Goal: Task Accomplishment & Management: Manage account settings

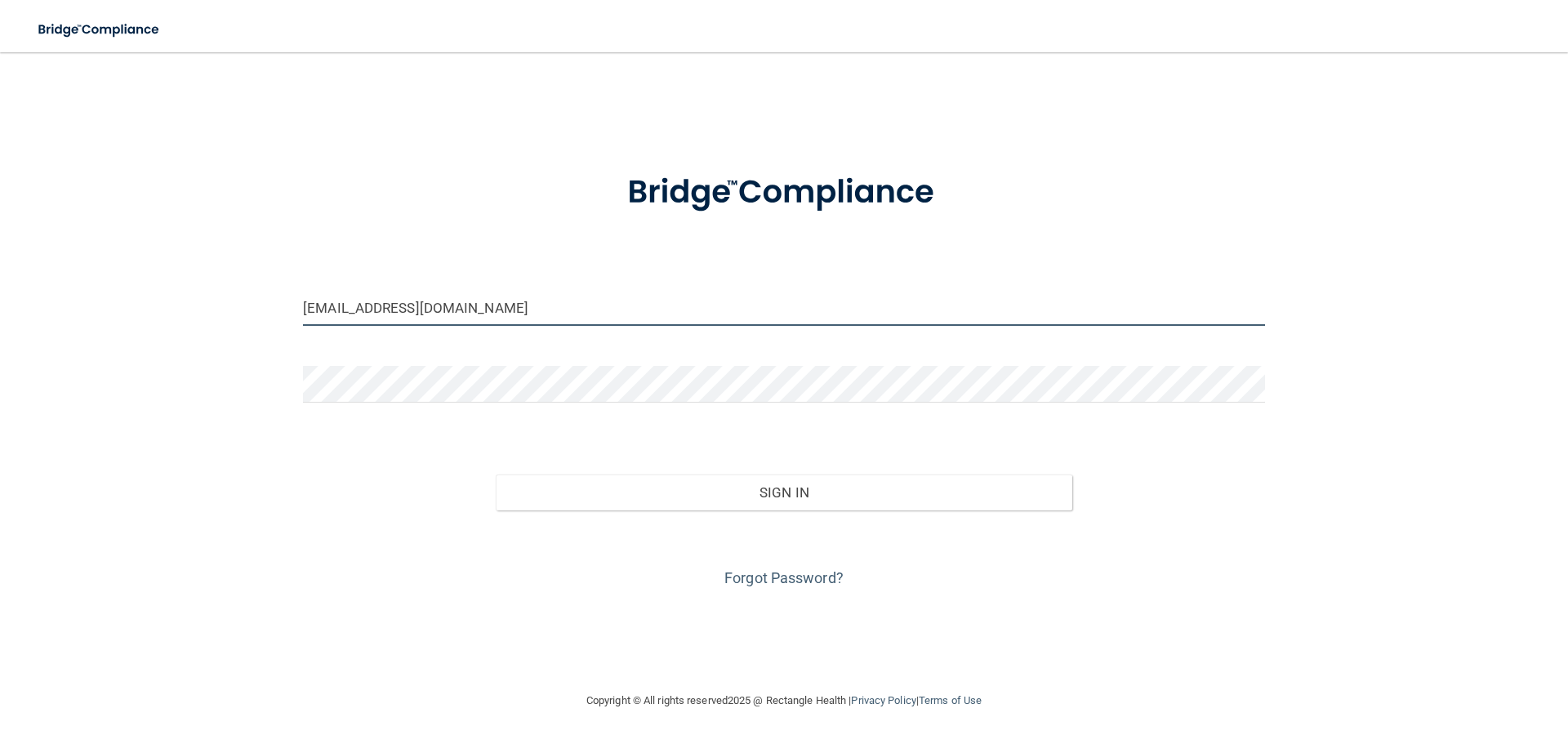
click at [497, 318] on input "[EMAIL_ADDRESS][DOMAIN_NAME]" at bounding box center [783, 307] width 962 height 37
drag, startPoint x: 538, startPoint y: 308, endPoint x: 190, endPoint y: 304, distance: 348.0
click at [190, 304] on div "[EMAIL_ADDRESS][DOMAIN_NAME] Invalid email/password. You don't have permission …" at bounding box center [784, 372] width 1503 height 606
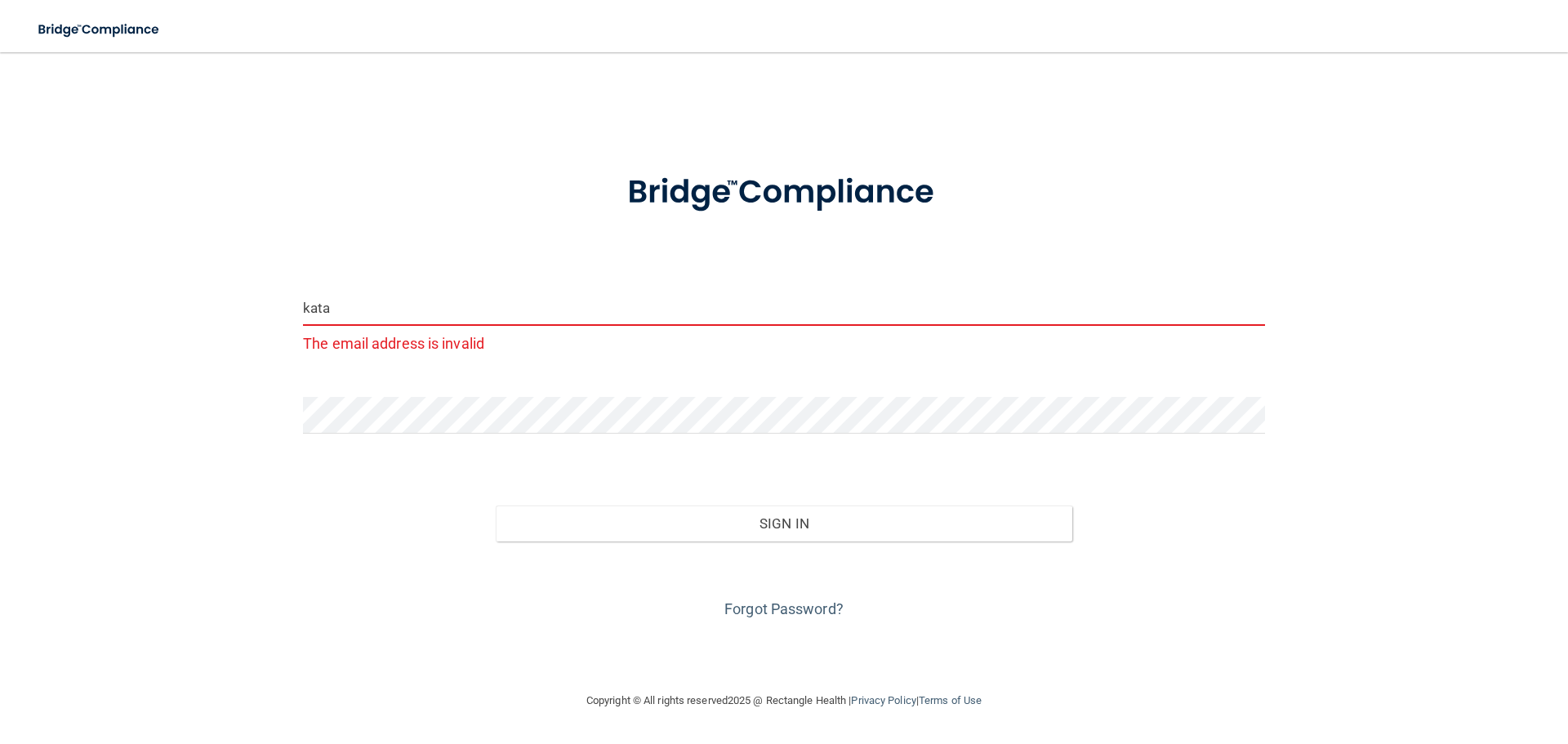
type input "[EMAIL_ADDRESS][DOMAIN_NAME]"
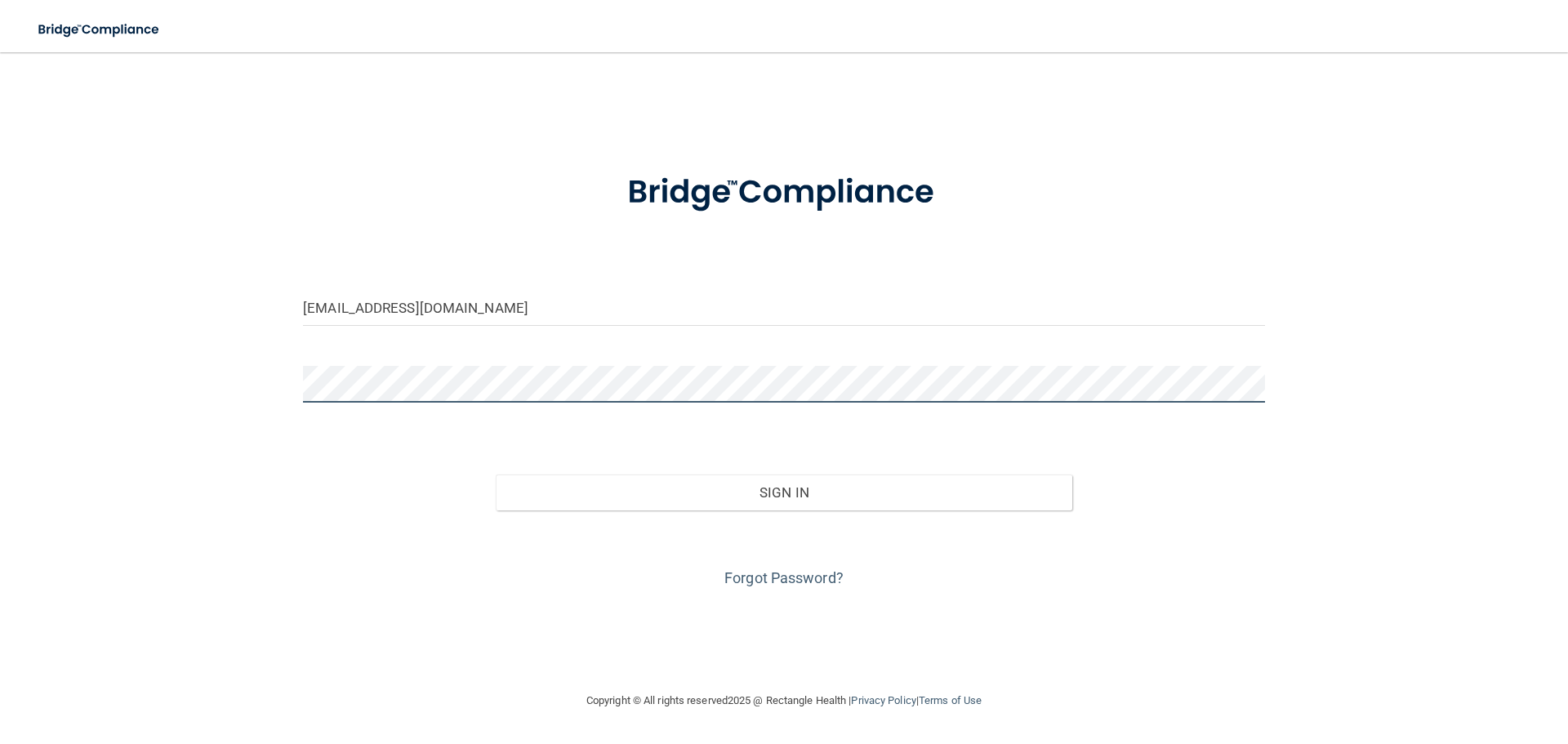
click at [179, 380] on div "[EMAIL_ADDRESS][DOMAIN_NAME] Invalid email/password. You don't have permission …" at bounding box center [784, 372] width 1503 height 606
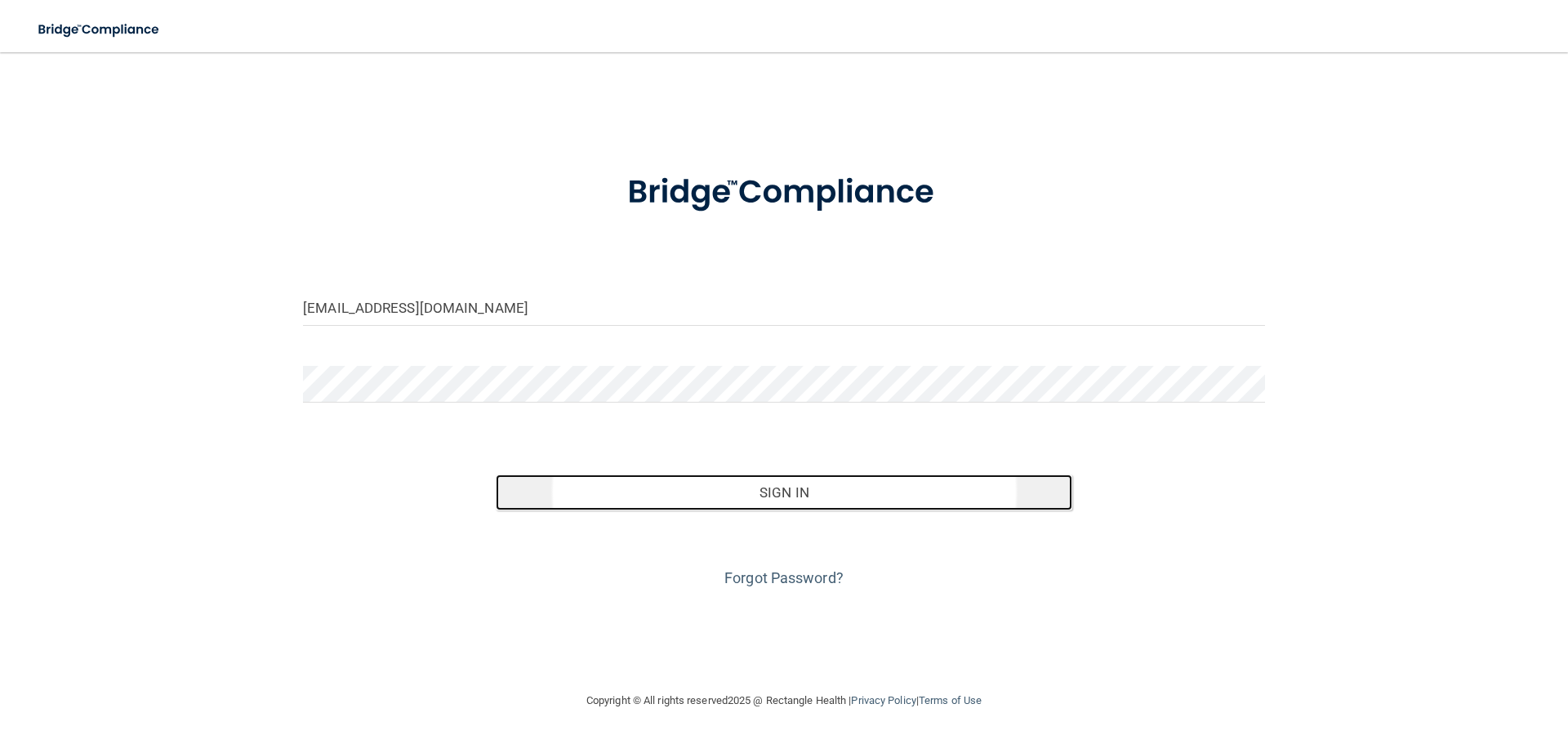
click at [797, 498] on button "Sign In" at bounding box center [785, 492] width 578 height 36
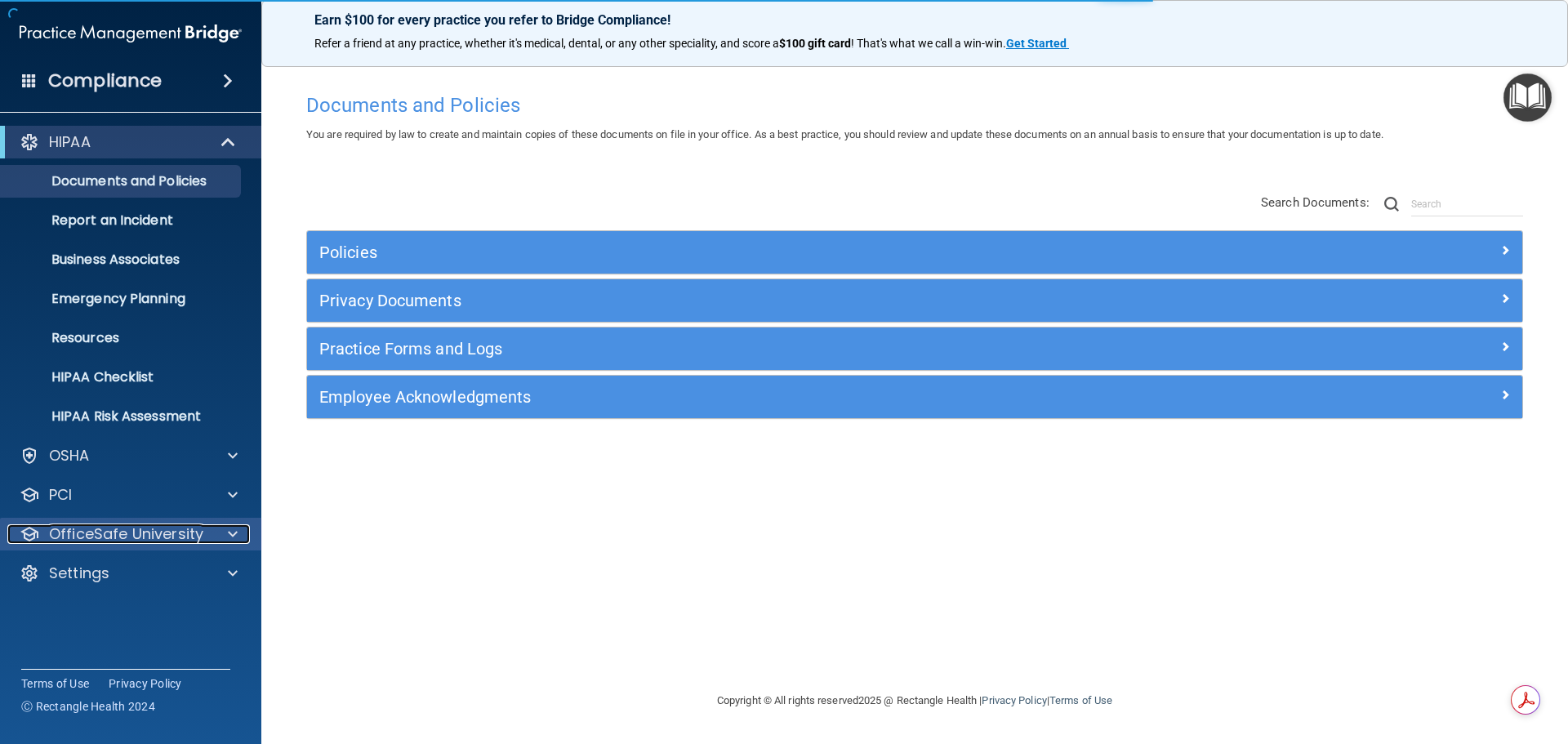
click at [62, 535] on p "OfficeSafe University" at bounding box center [125, 534] width 155 height 19
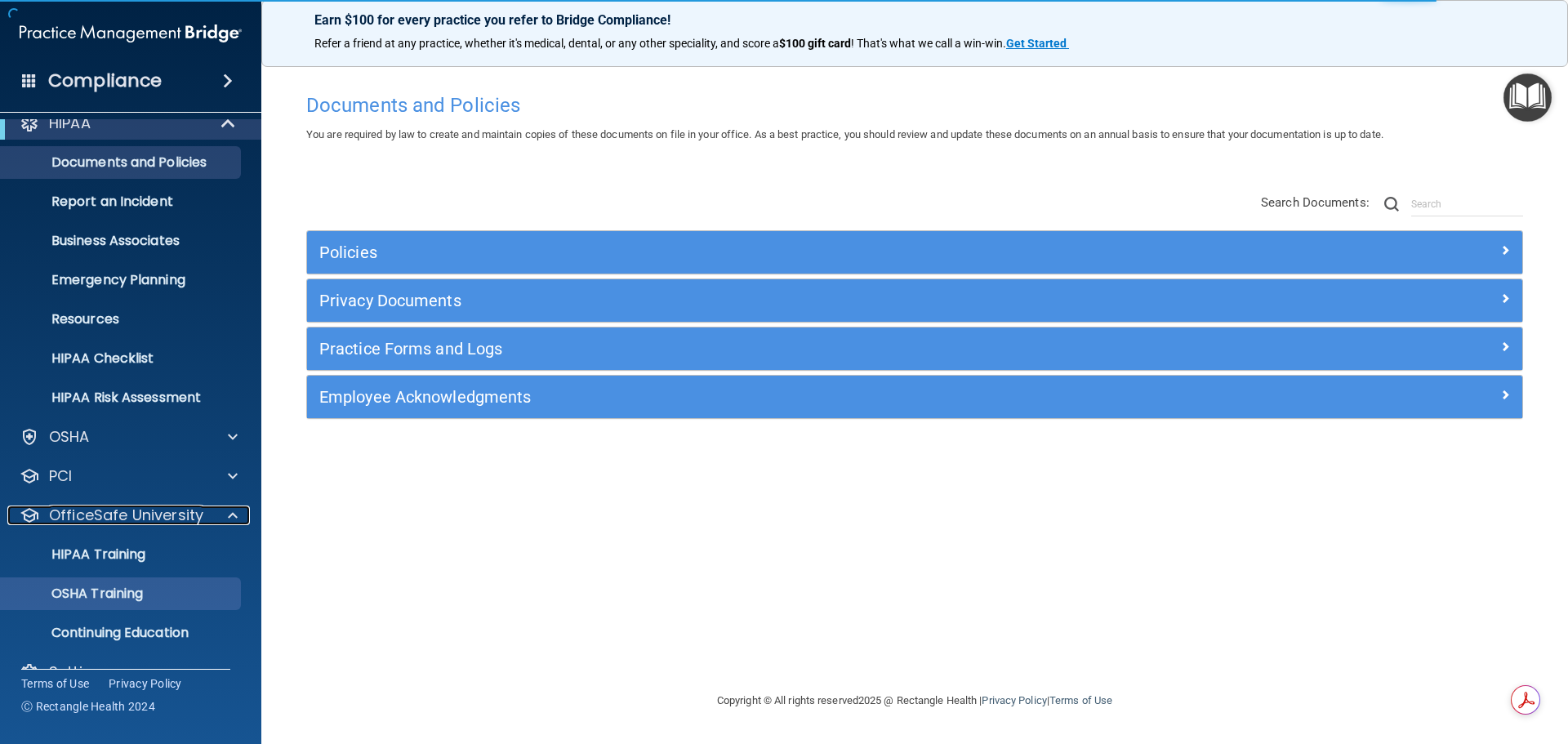
scroll to position [52, 0]
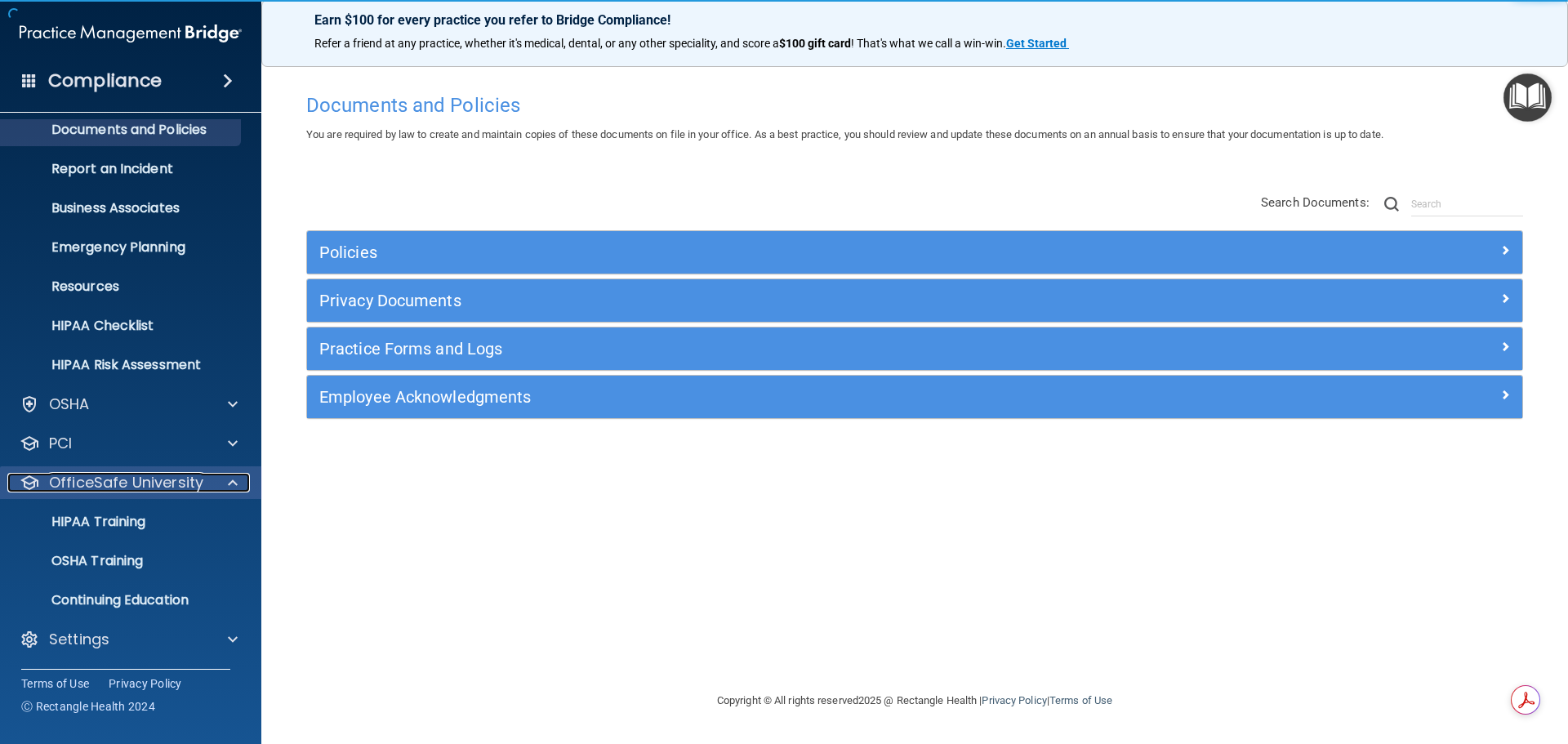
click at [225, 485] on div at bounding box center [231, 482] width 41 height 19
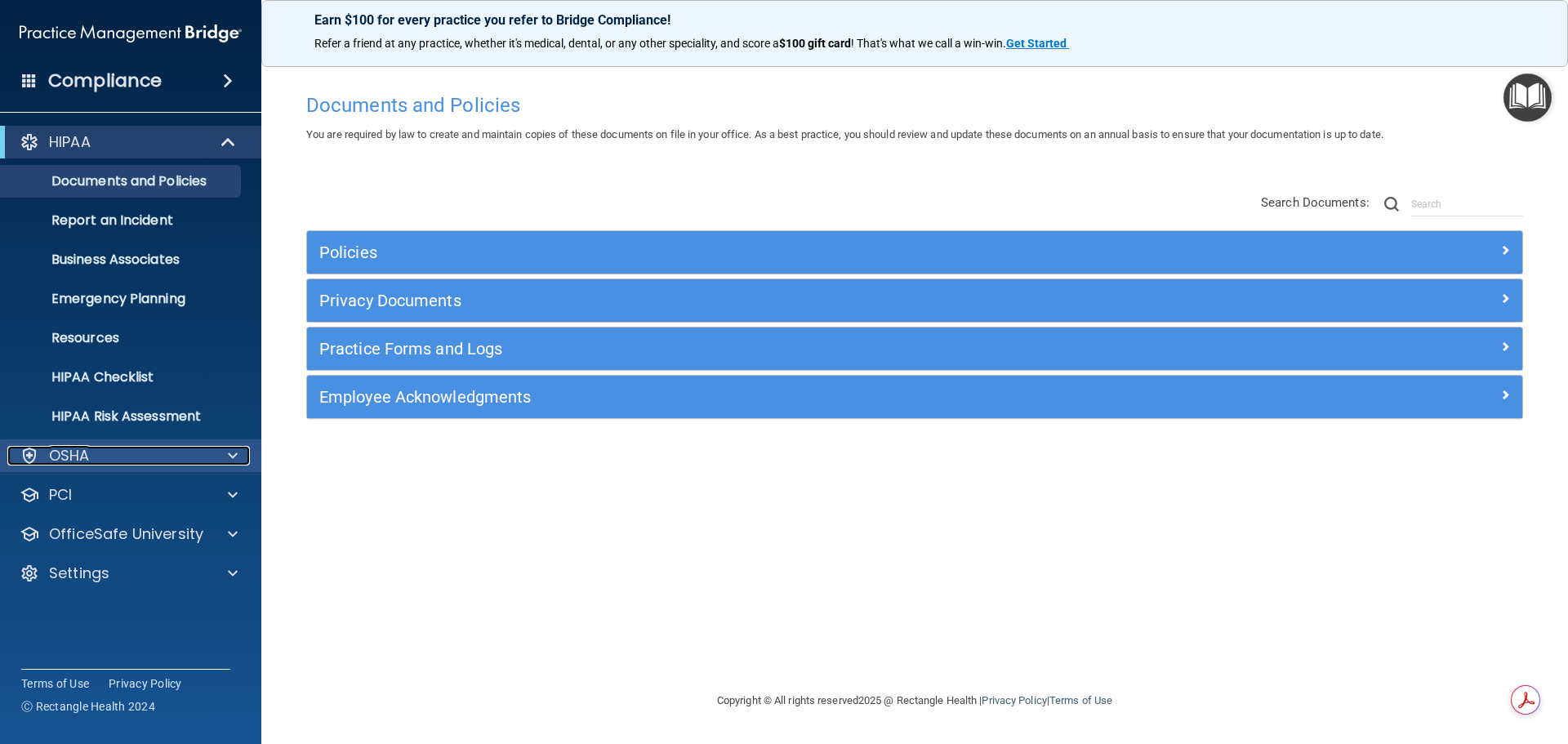
click at [108, 460] on div "OSHA" at bounding box center [109, 455] width 202 height 19
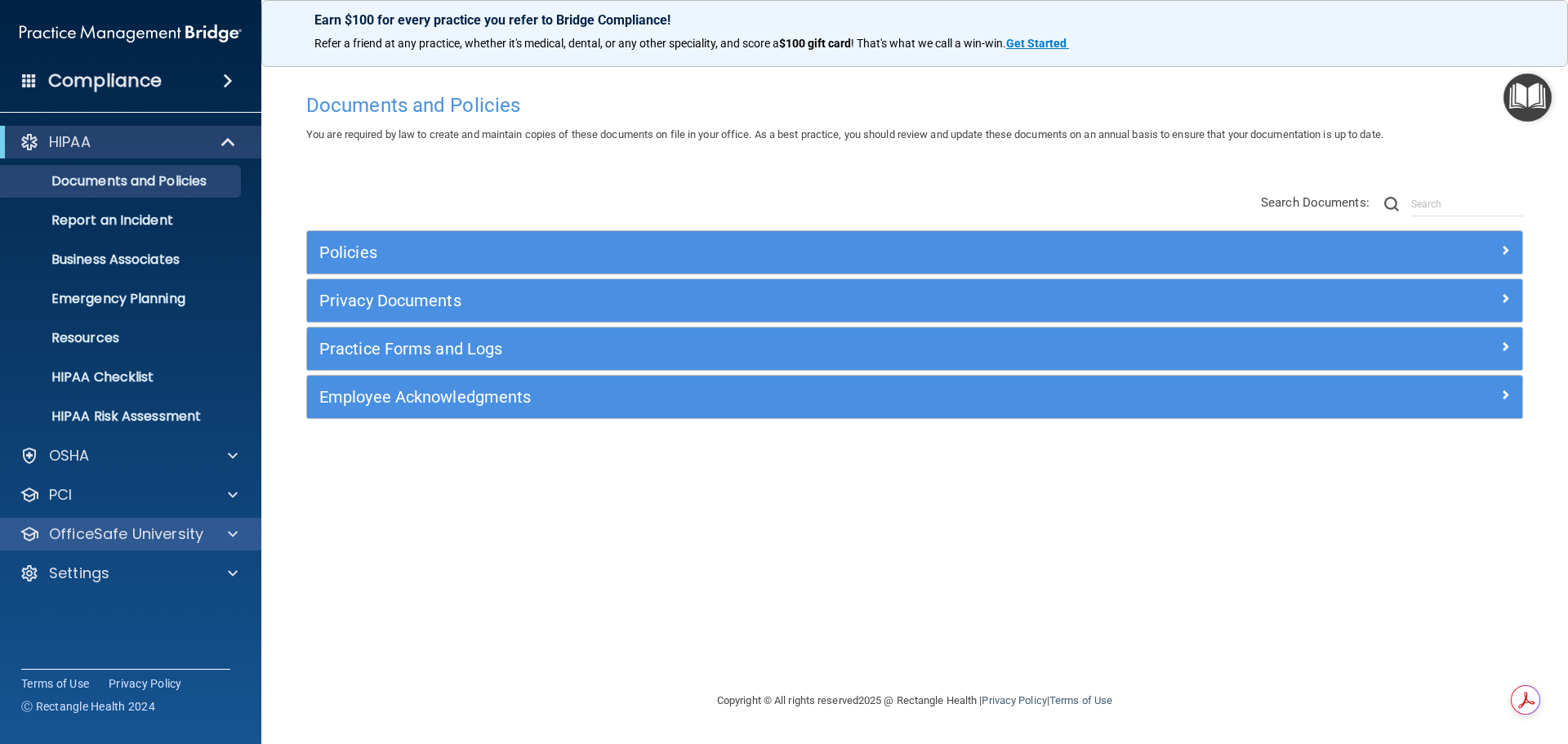
click at [123, 546] on div "OfficeSafe University" at bounding box center [131, 534] width 263 height 33
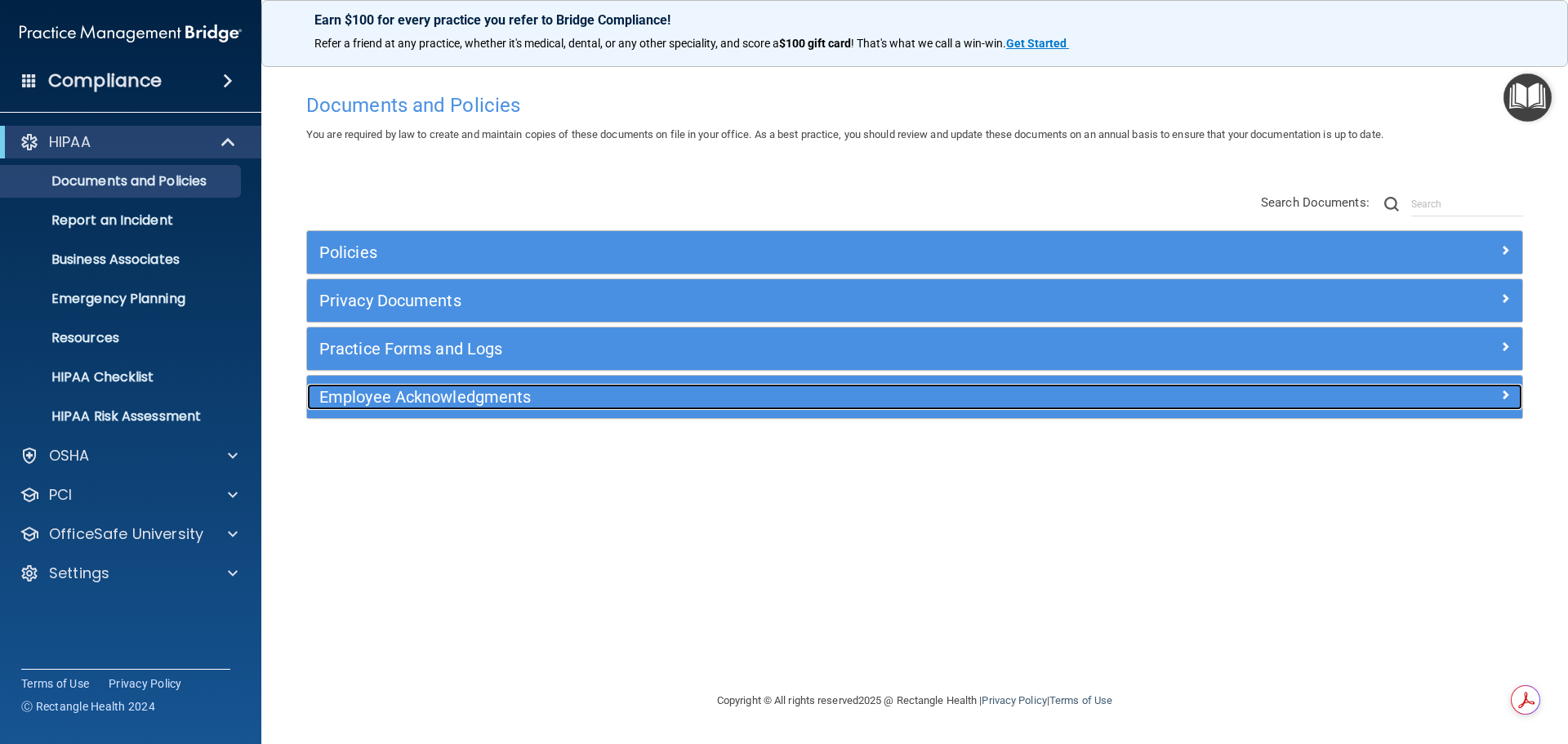
click at [436, 404] on h5 "Employee Acknowledgments" at bounding box center [763, 397] width 887 height 18
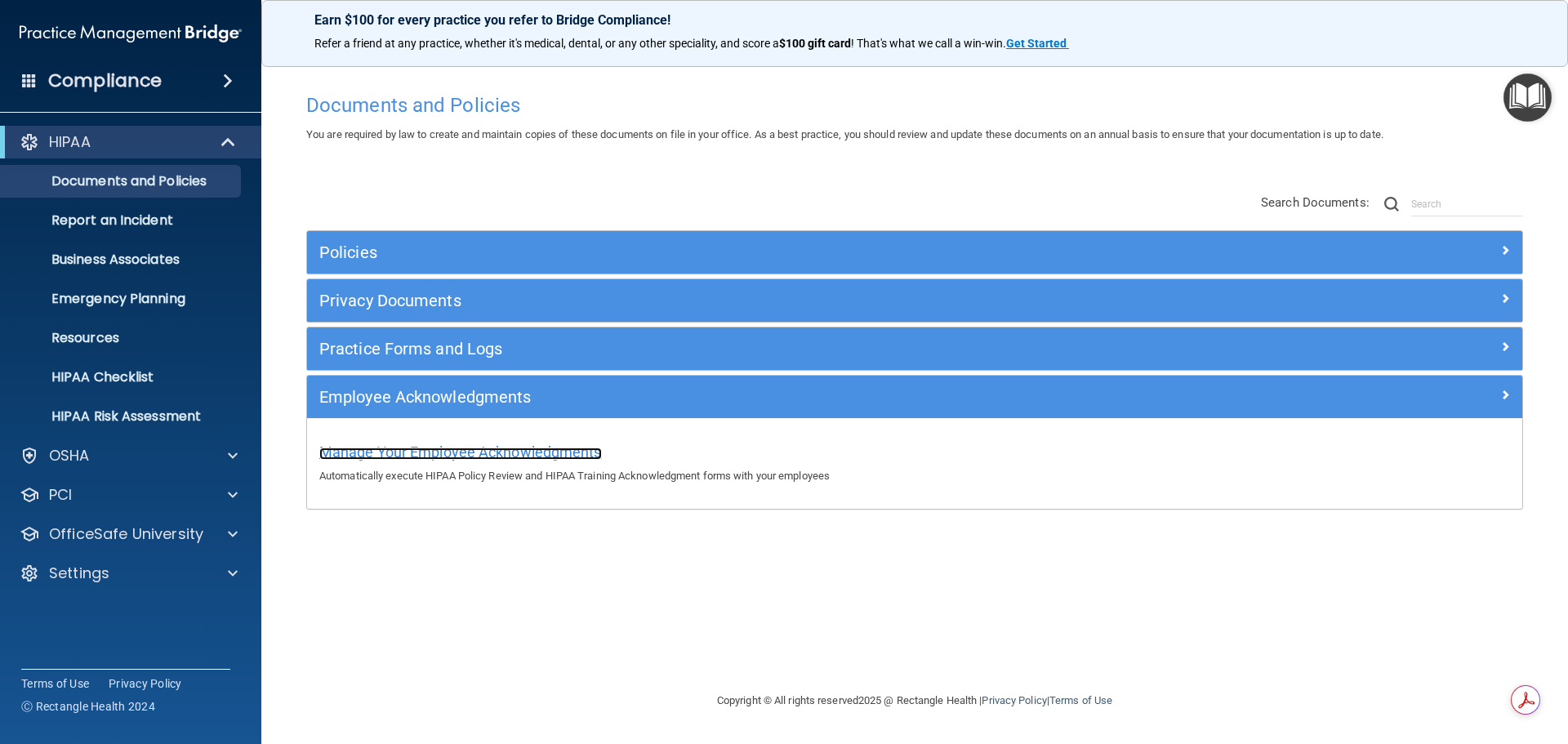
click at [442, 444] on span "Manage Your Employee Acknowledgments" at bounding box center [460, 452] width 283 height 18
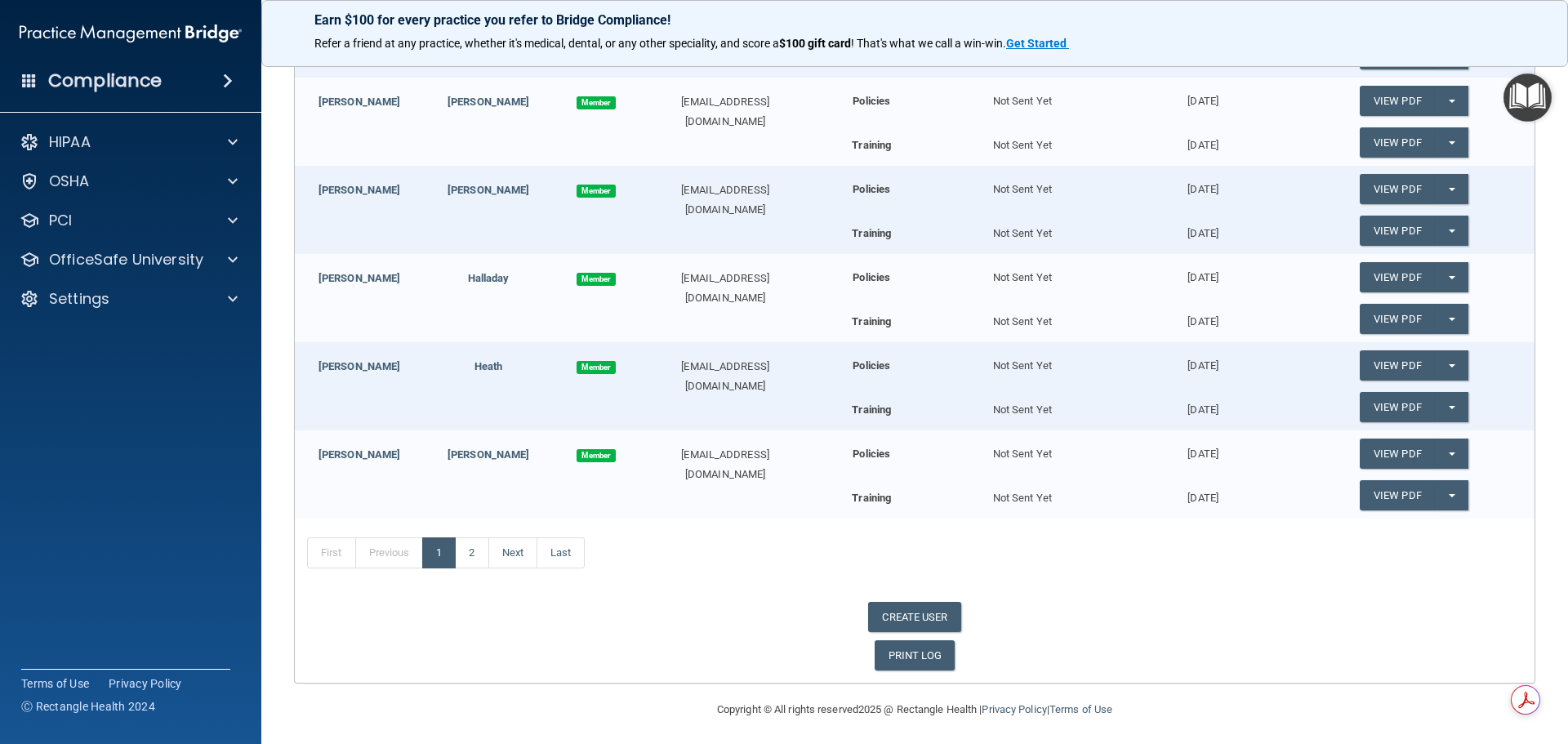
scroll to position [526, 0]
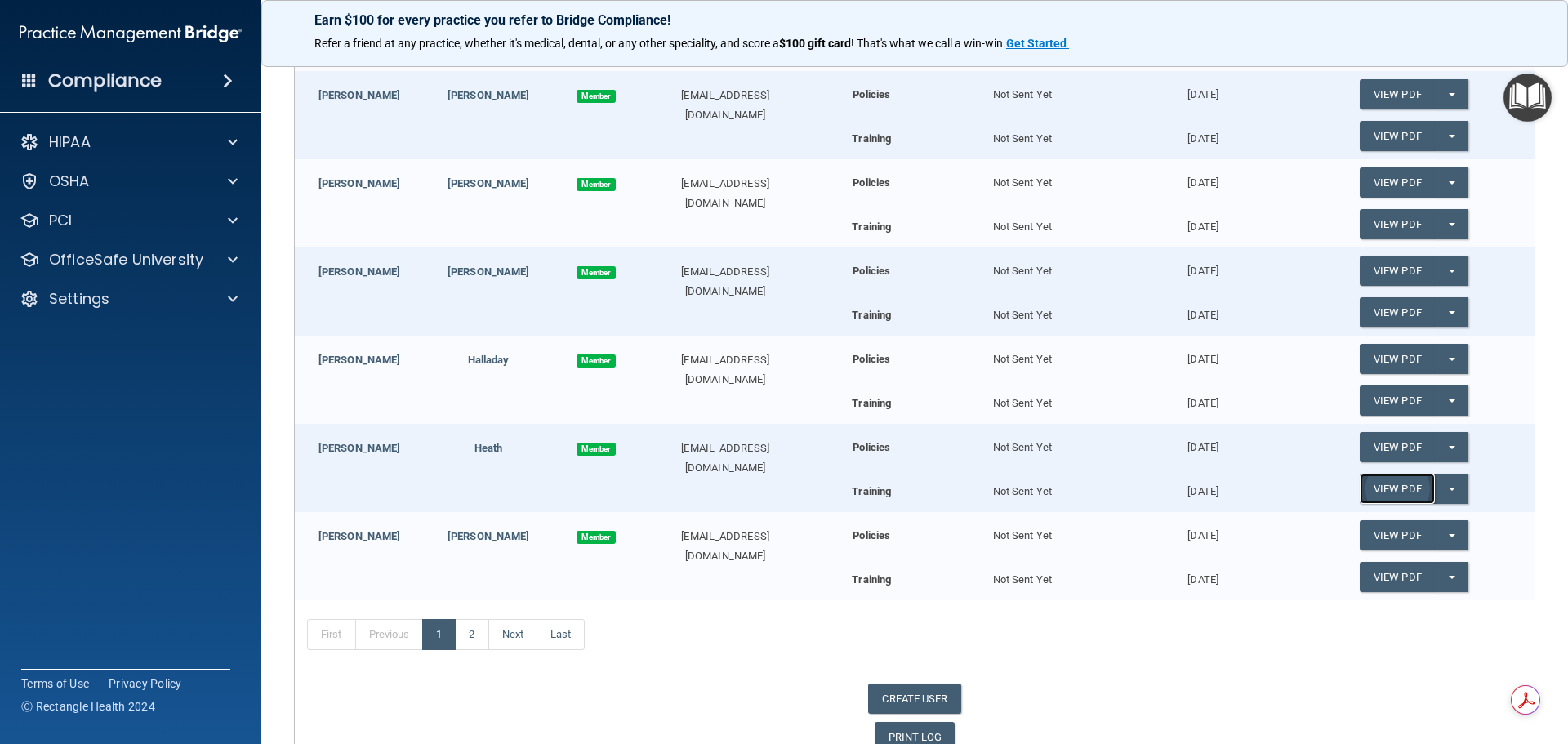
click at [1394, 484] on link "View PDF" at bounding box center [1397, 488] width 75 height 30
click at [129, 226] on div "PCI" at bounding box center [109, 221] width 202 height 19
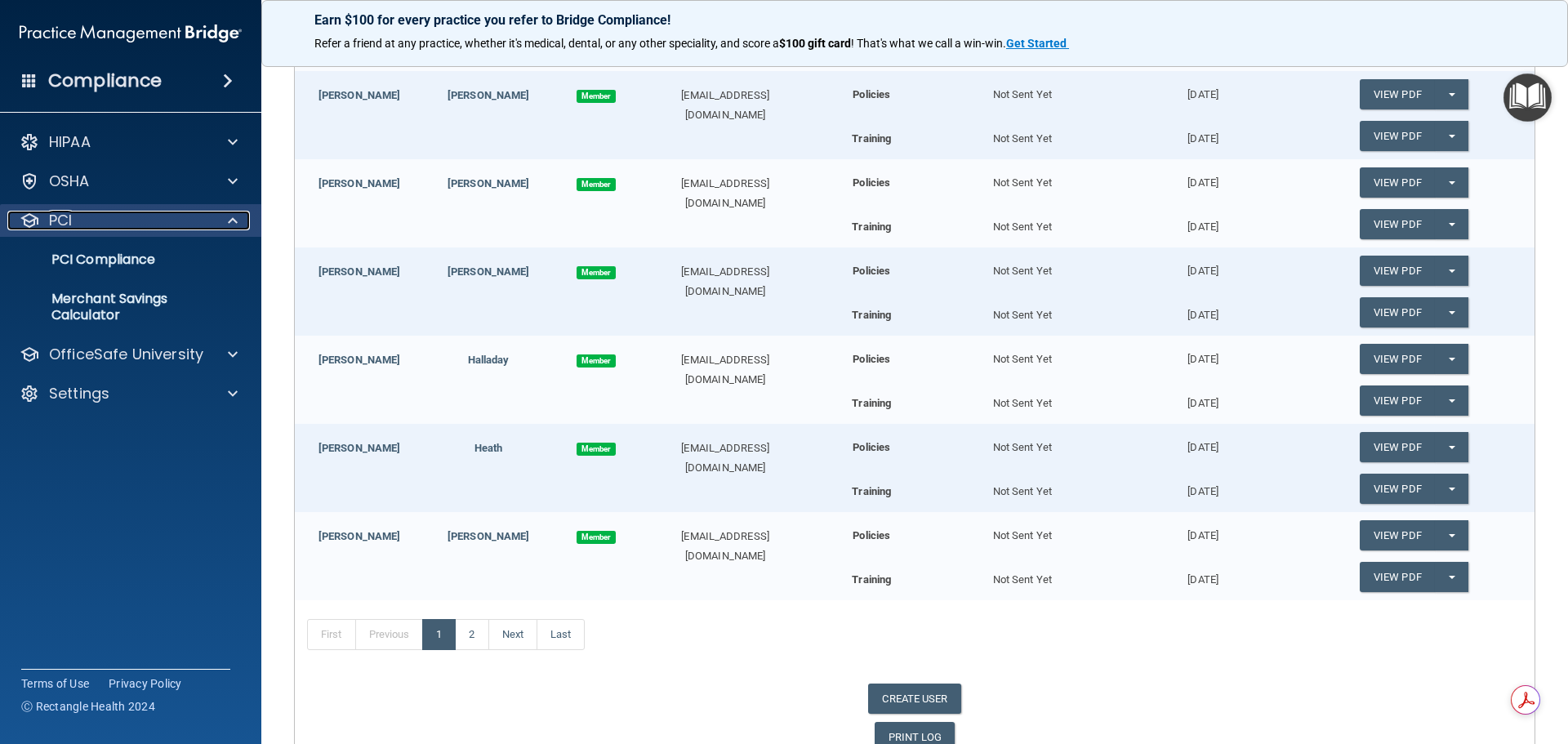
click at [129, 223] on div "PCI" at bounding box center [109, 221] width 202 height 19
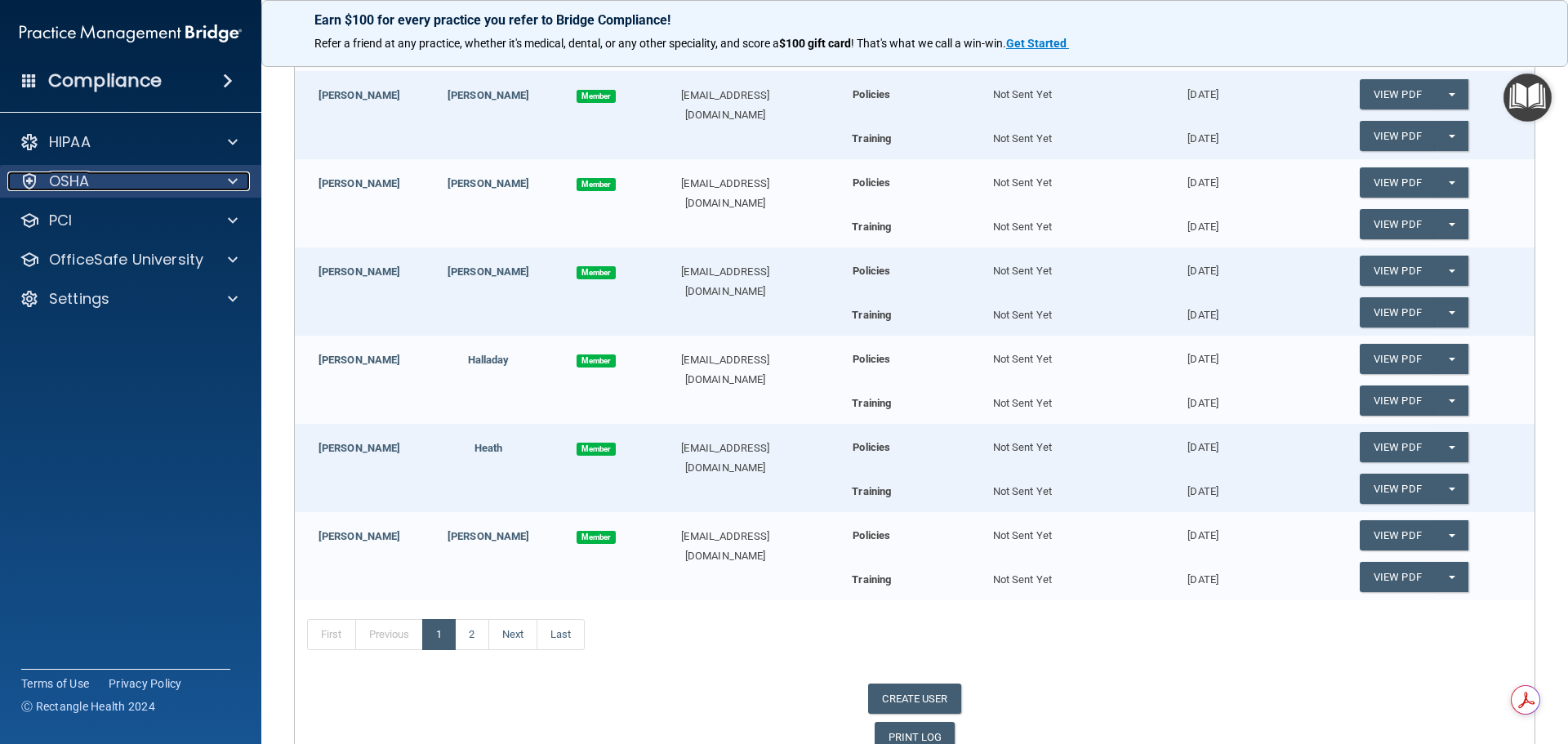
click at [129, 187] on div "OSHA" at bounding box center [109, 181] width 202 height 19
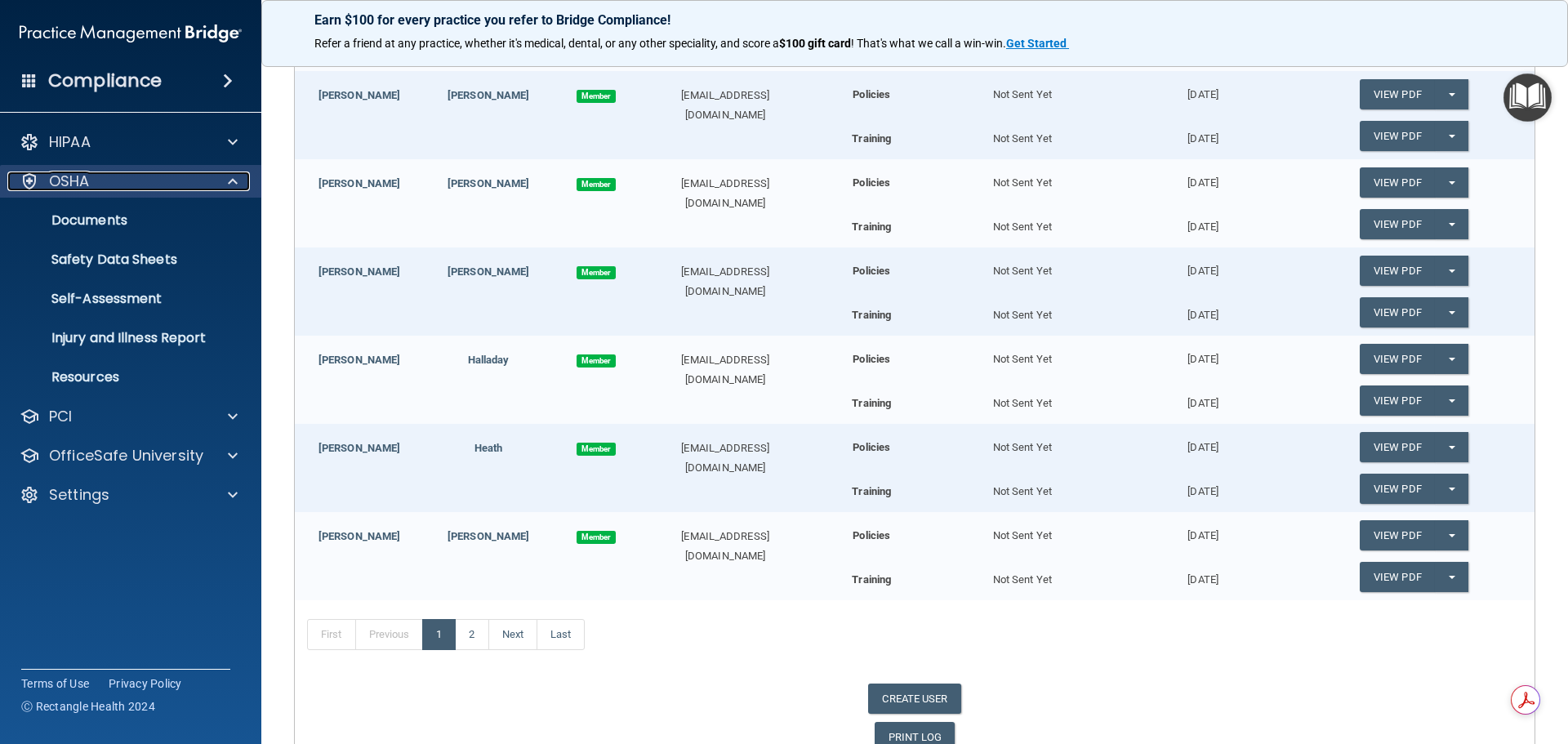
click at [129, 187] on div "OSHA" at bounding box center [109, 181] width 202 height 19
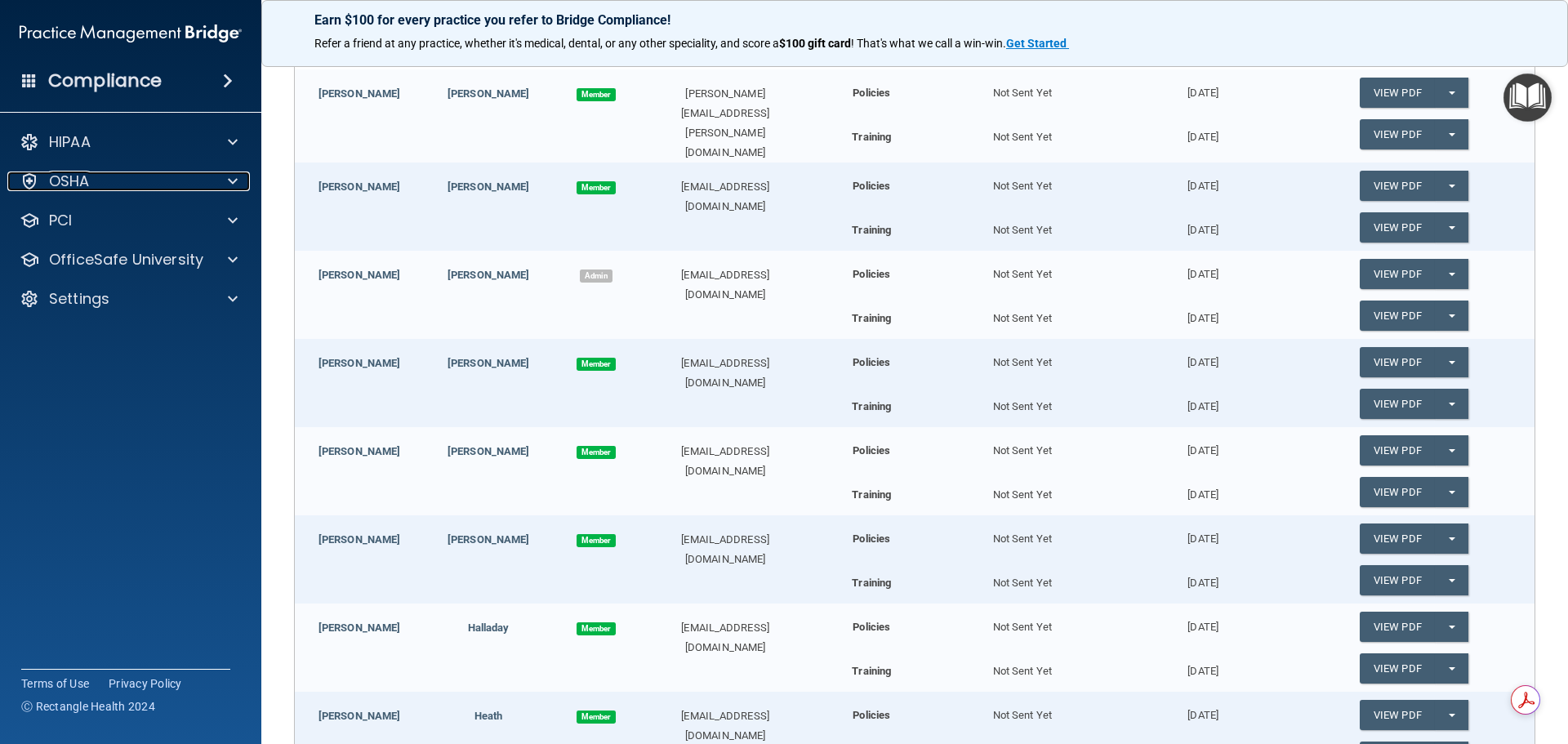
scroll to position [0, 0]
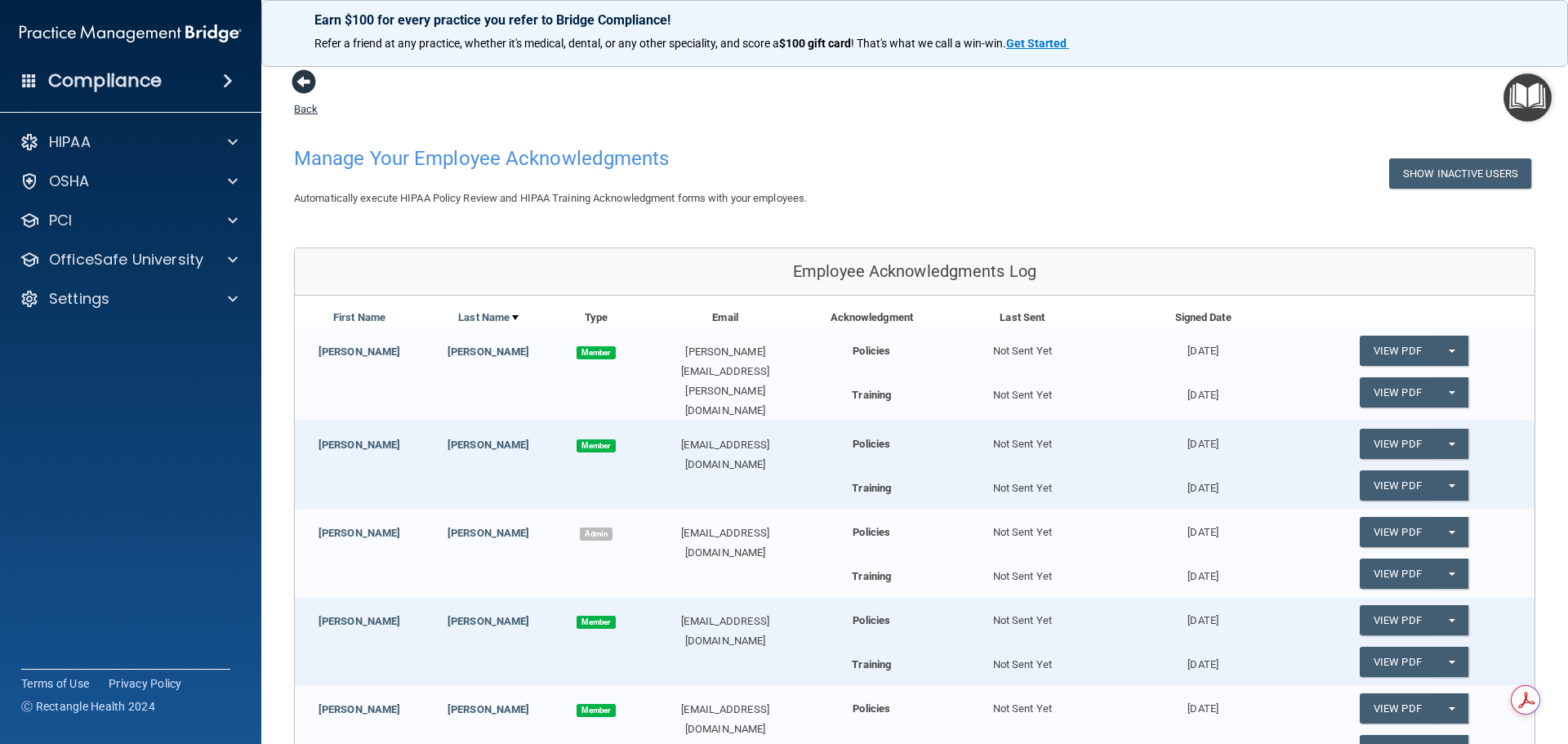
click at [299, 84] on span at bounding box center [303, 81] width 24 height 24
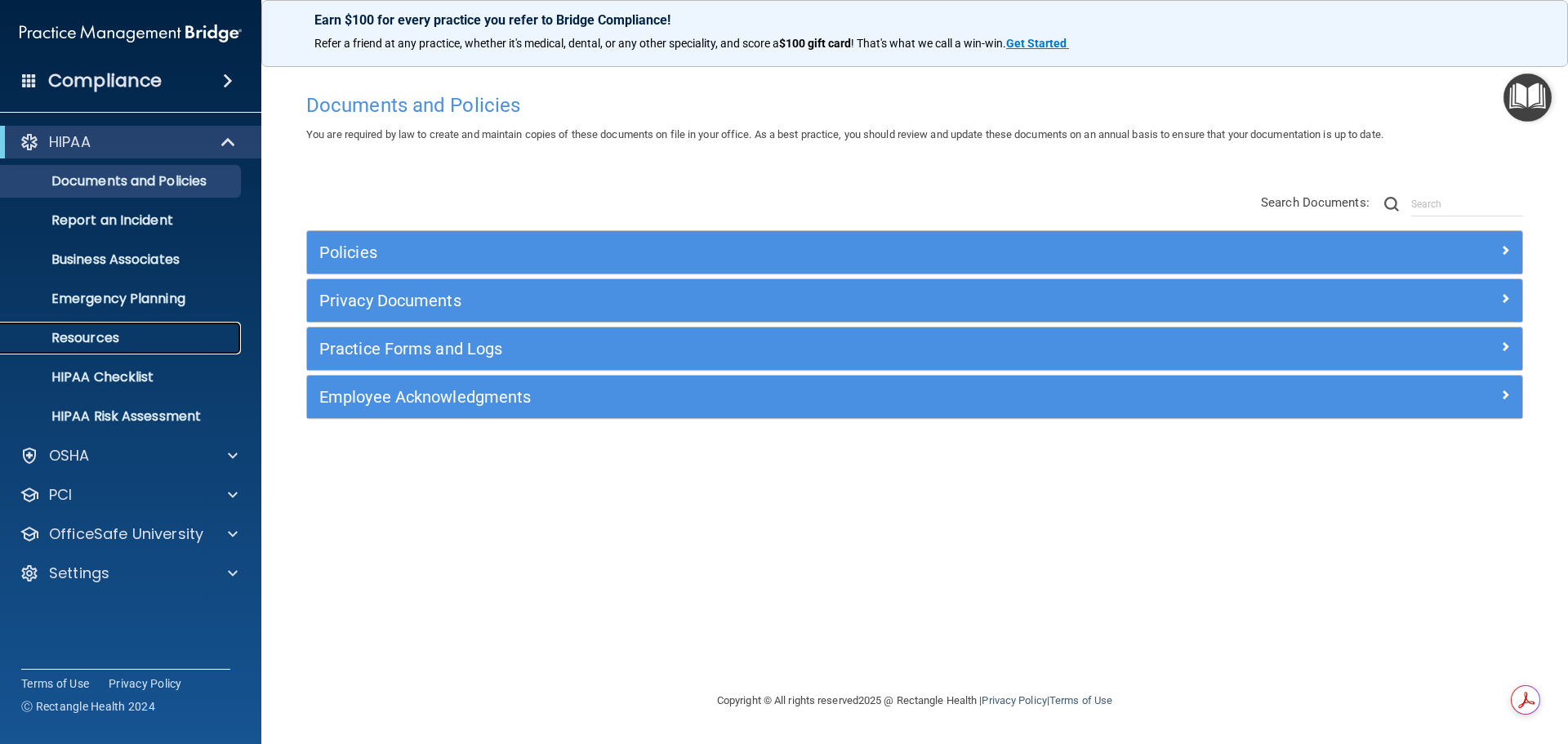
click at [120, 334] on p "Resources" at bounding box center [122, 337] width 223 height 17
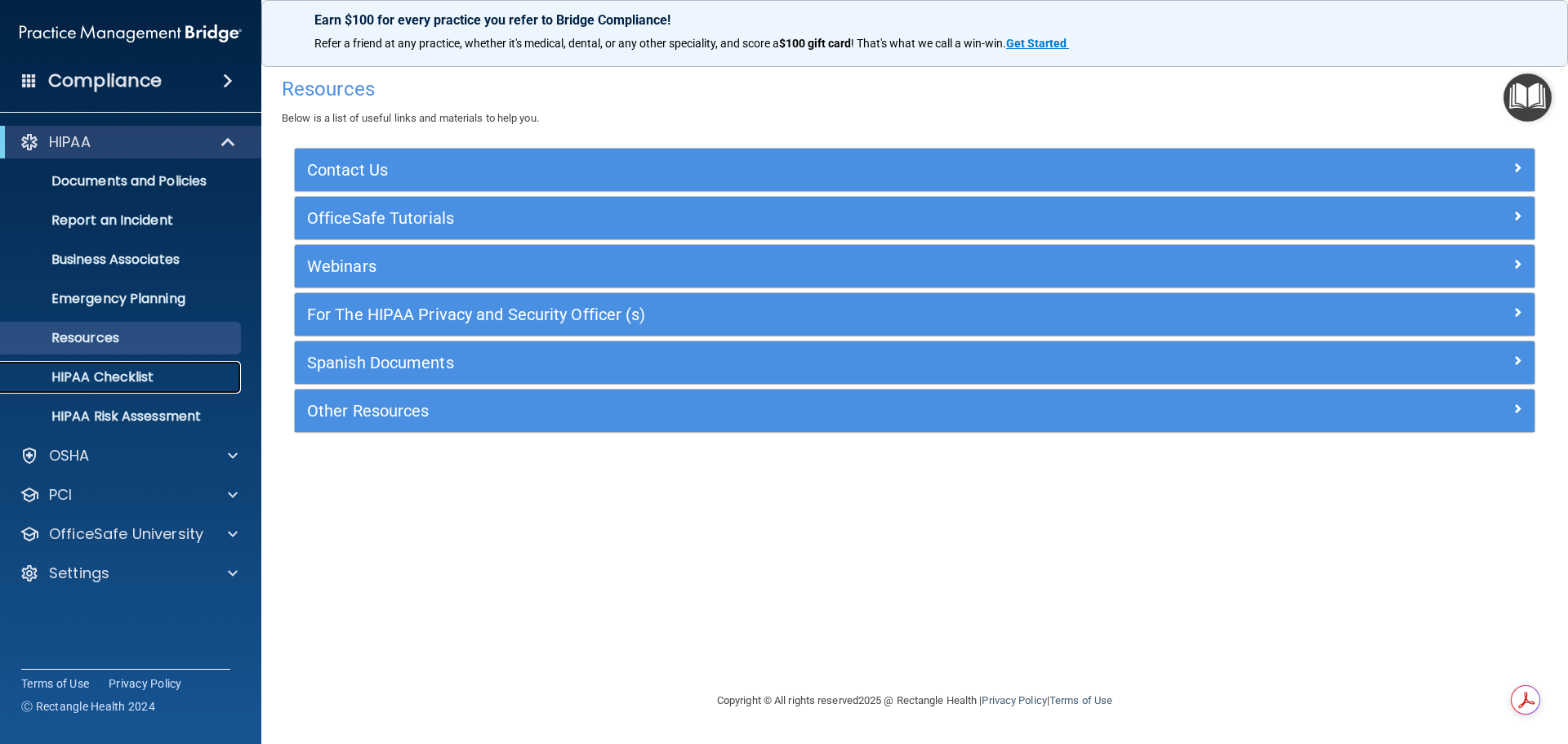
click at [135, 372] on p "HIPAA Checklist" at bounding box center [122, 377] width 223 height 17
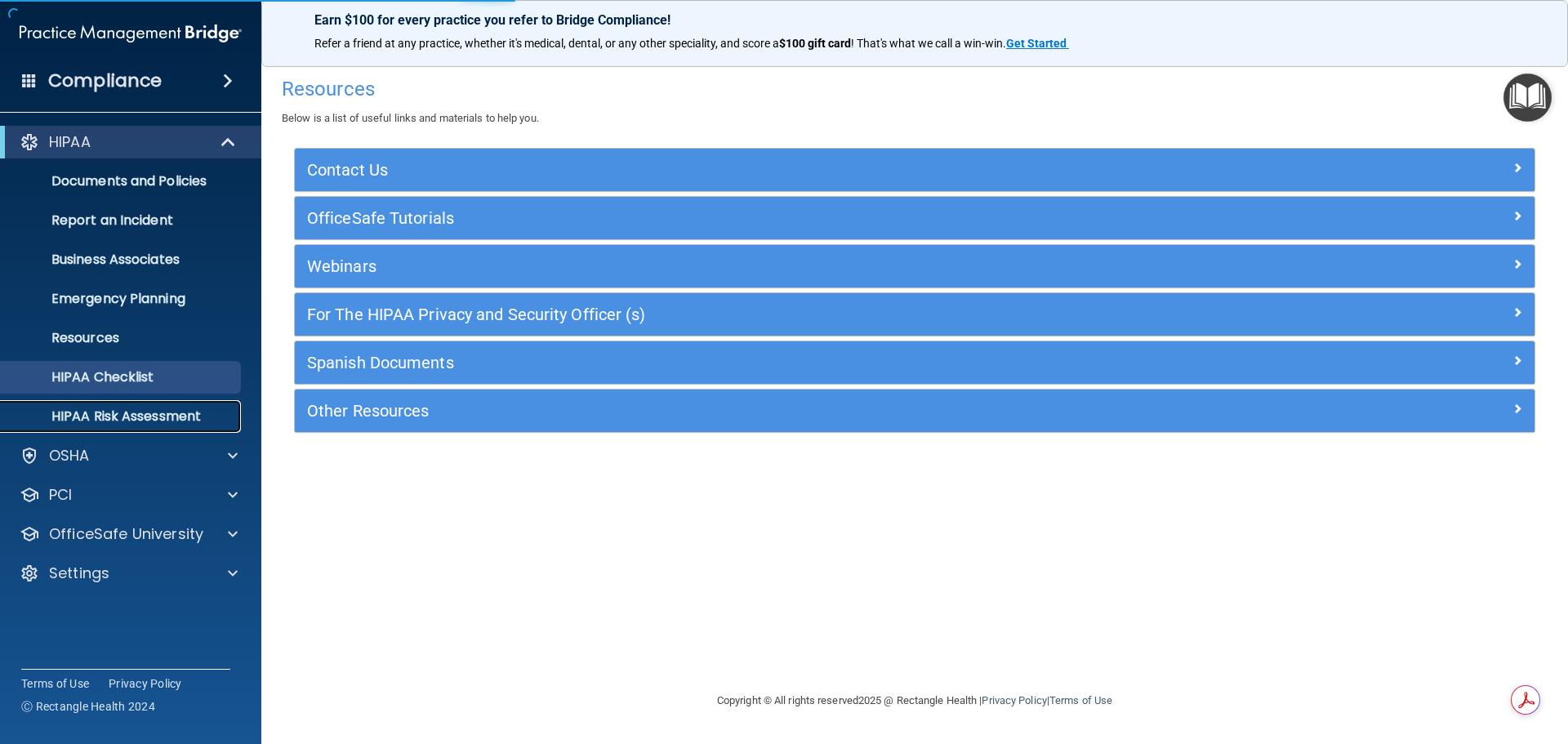
click at [139, 412] on p "HIPAA Risk Assessment" at bounding box center [122, 416] width 223 height 17
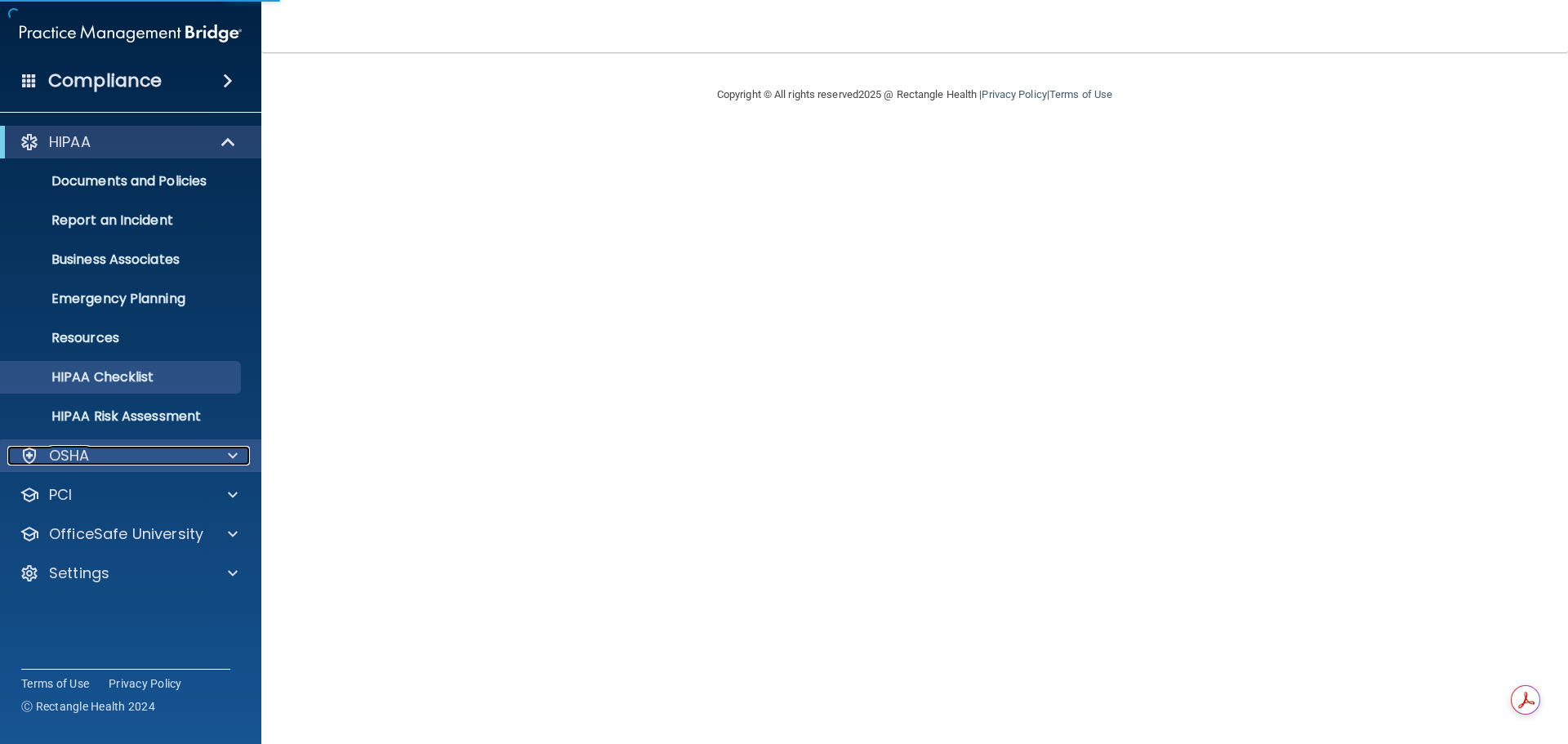
click at [118, 460] on div "OSHA" at bounding box center [109, 455] width 202 height 19
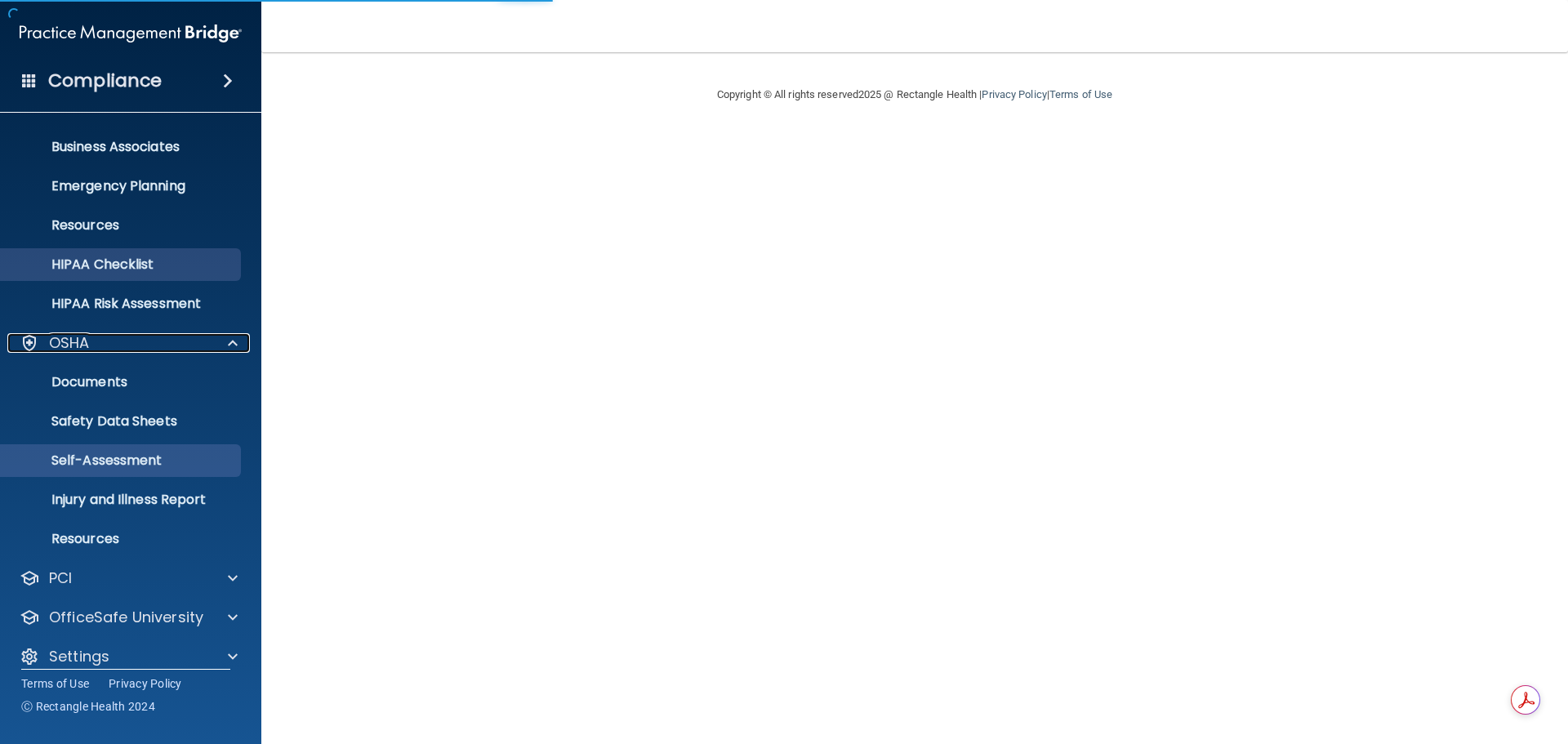
scroll to position [129, 0]
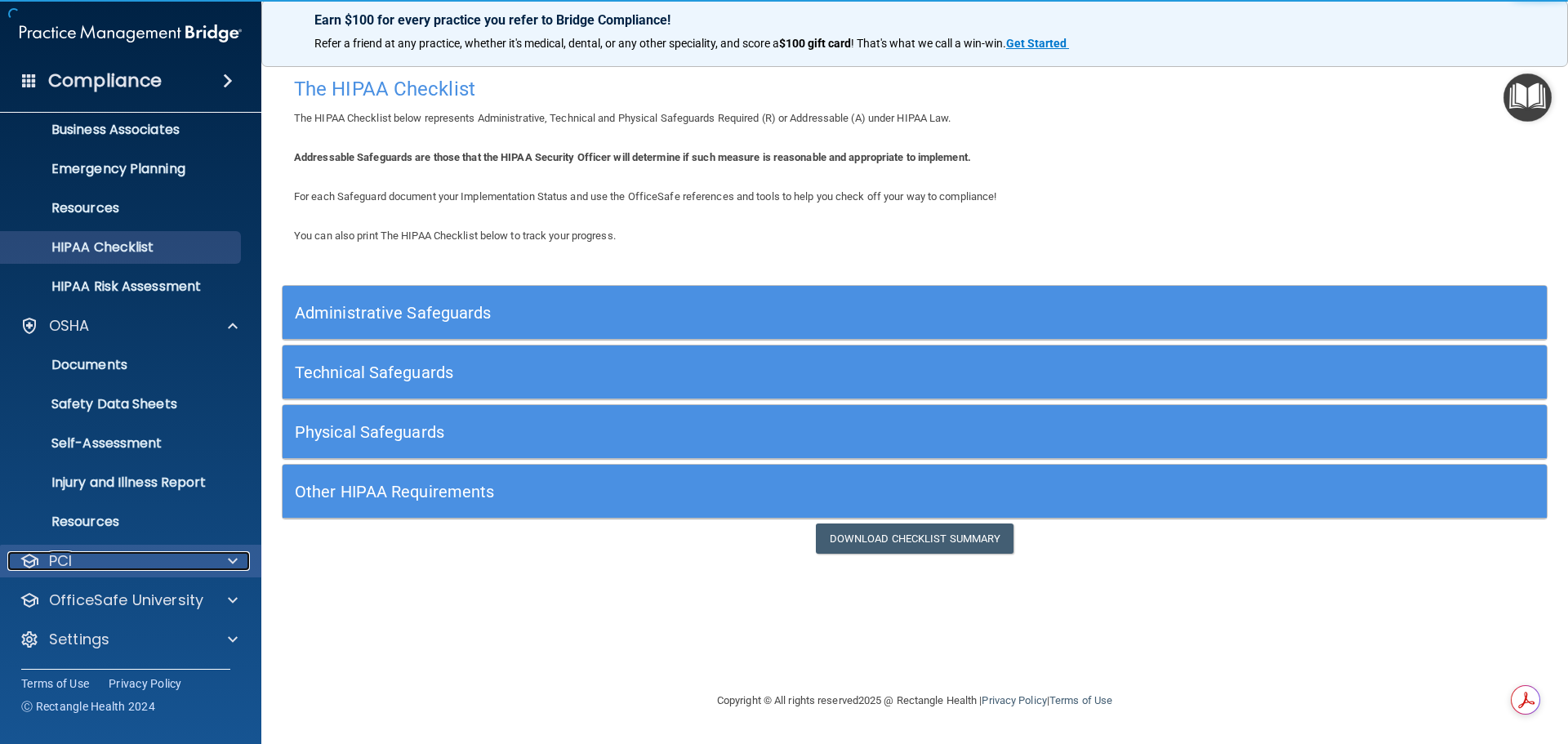
click at [129, 561] on div "PCI" at bounding box center [109, 561] width 202 height 19
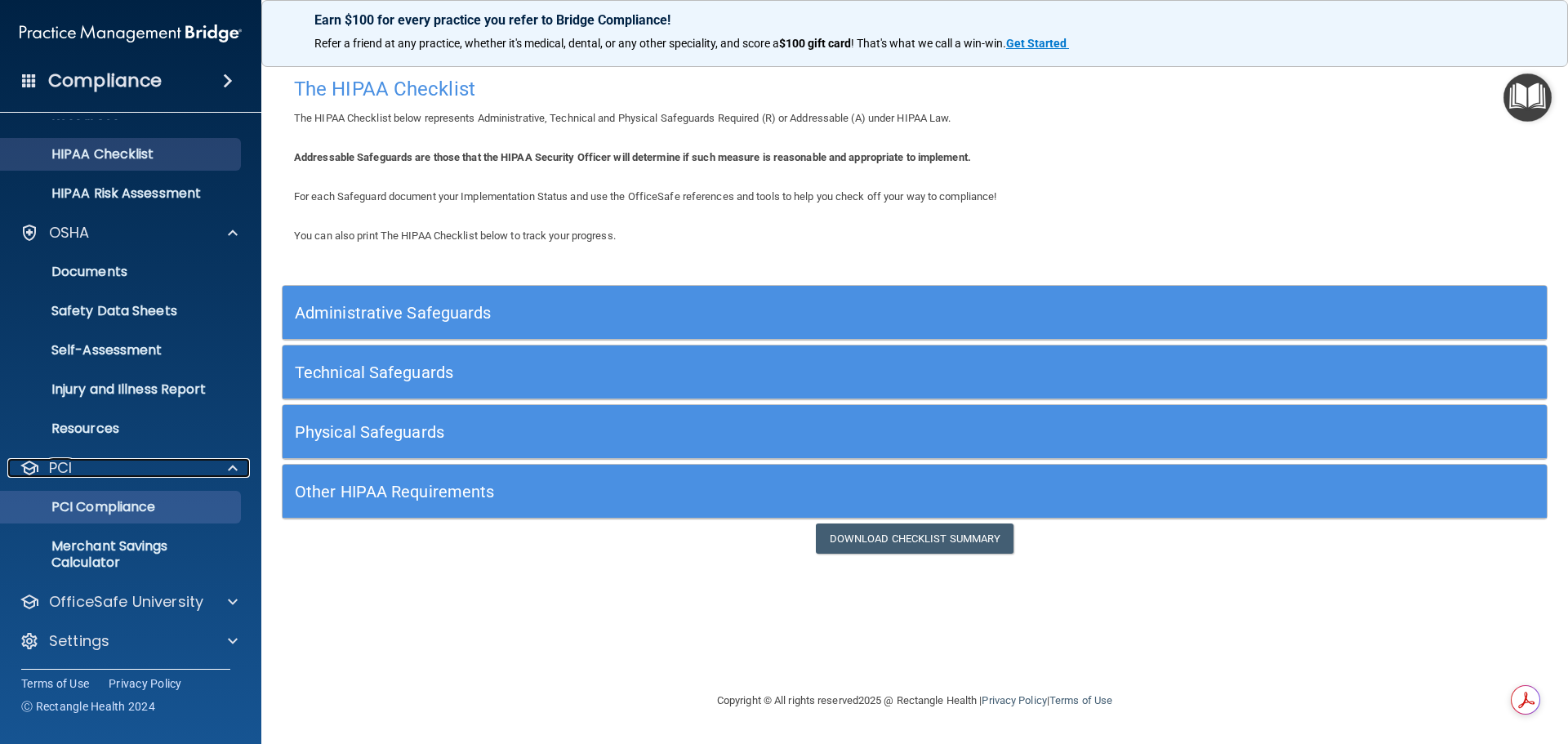
scroll to position [225, 0]
click at [151, 516] on link "PCI Compliance" at bounding box center [112, 506] width 257 height 33
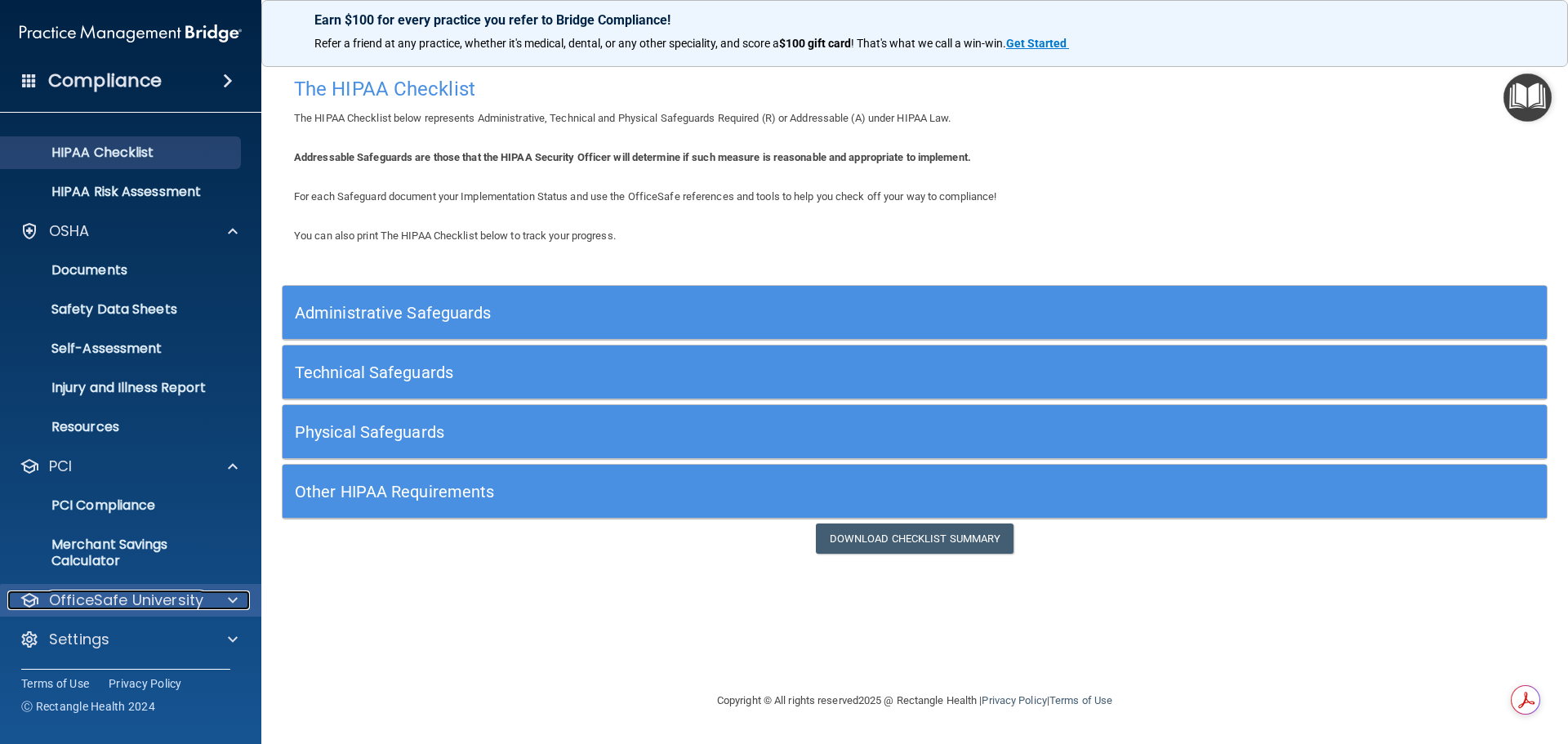
click at [171, 606] on p "OfficeSafe University" at bounding box center [125, 600] width 155 height 19
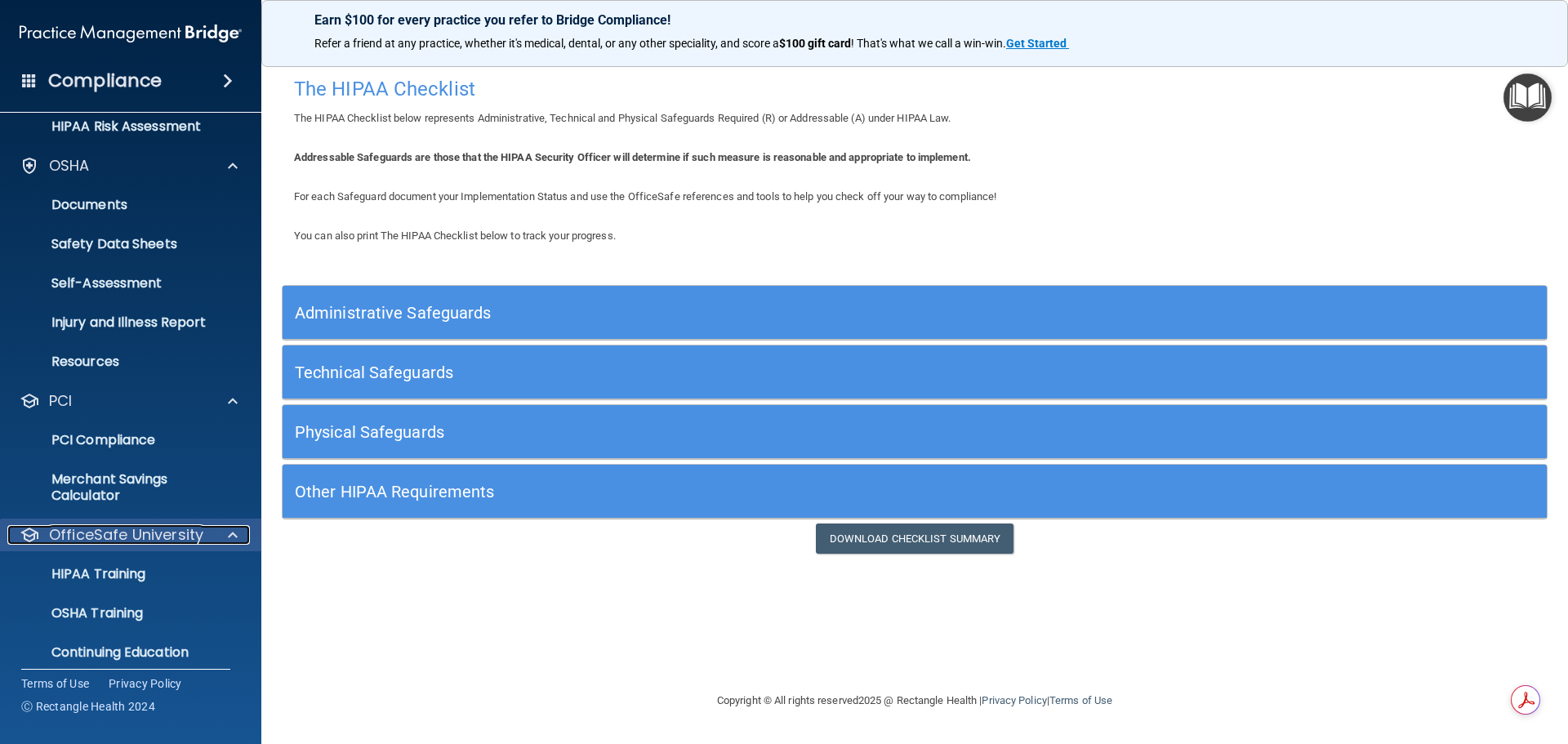
scroll to position [342, 0]
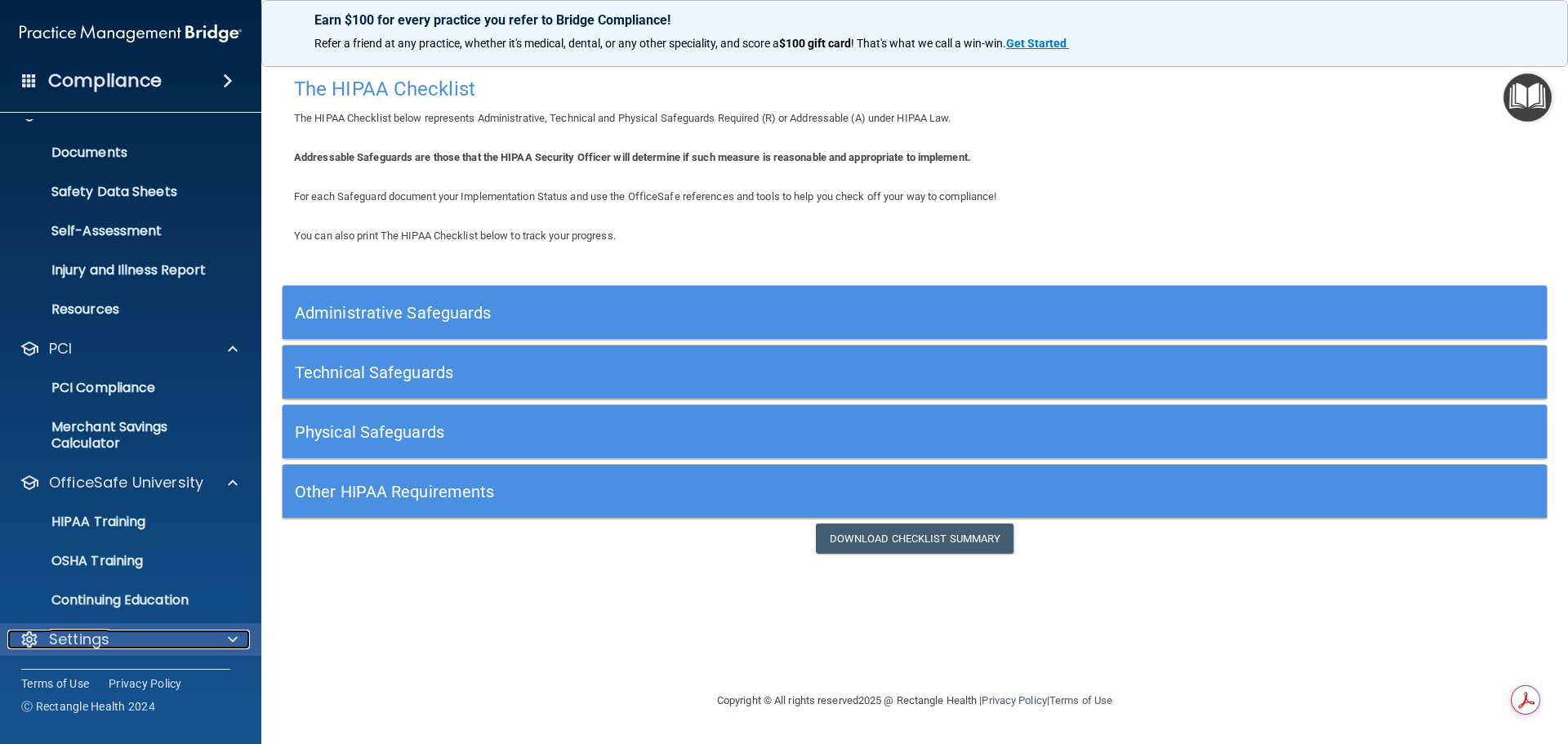
click at [181, 642] on div "Settings" at bounding box center [109, 639] width 202 height 19
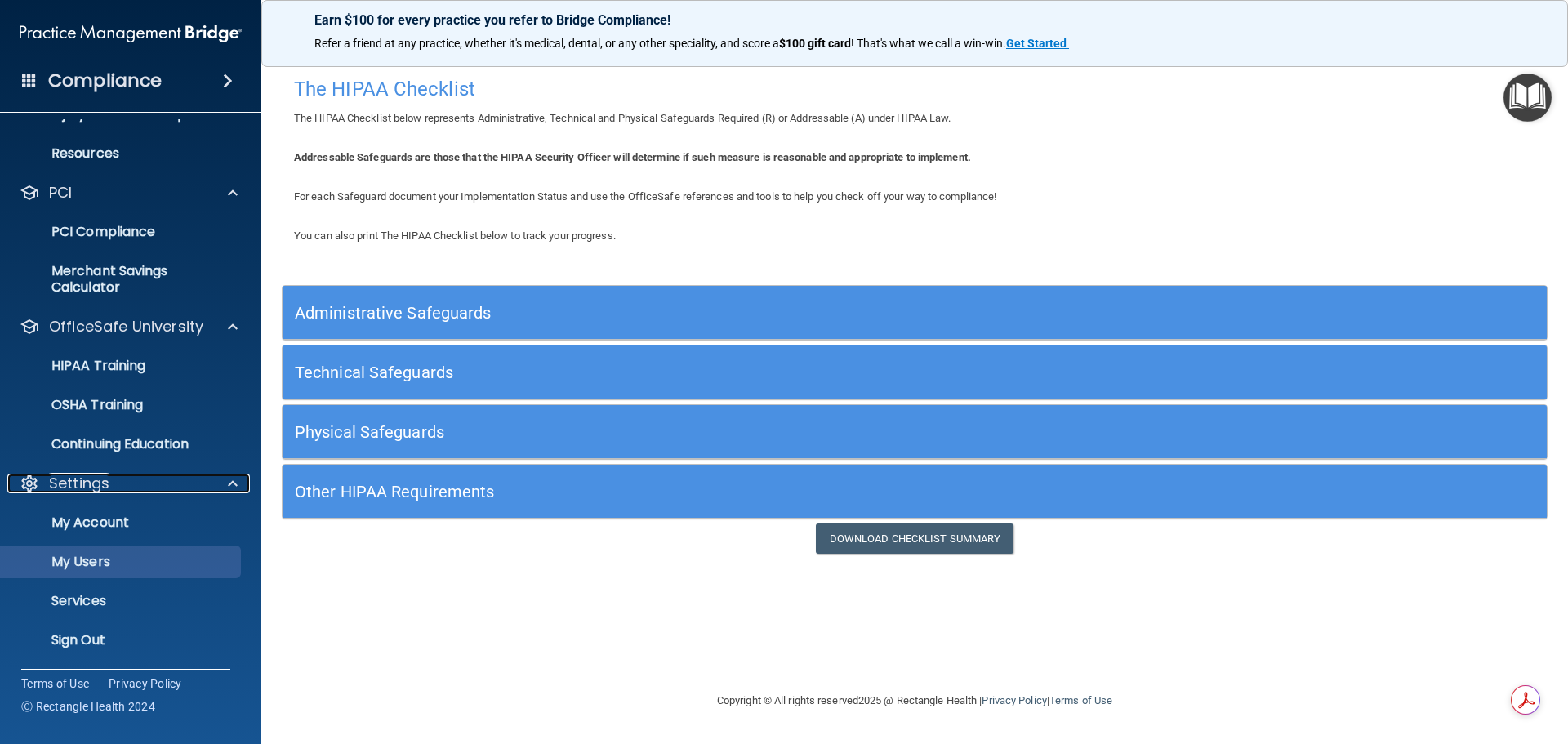
scroll to position [499, 0]
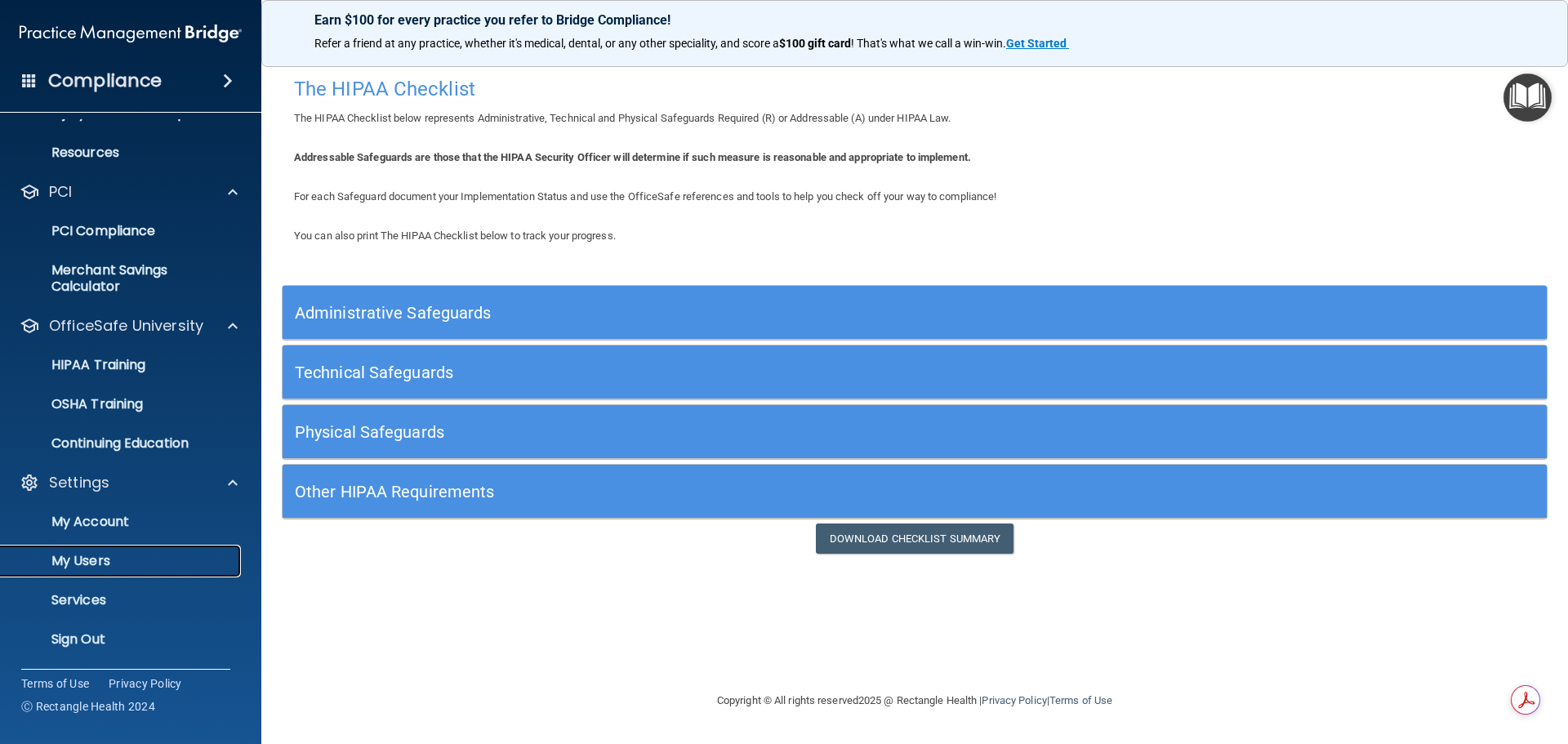
click at [133, 561] on p "My Users" at bounding box center [122, 560] width 223 height 17
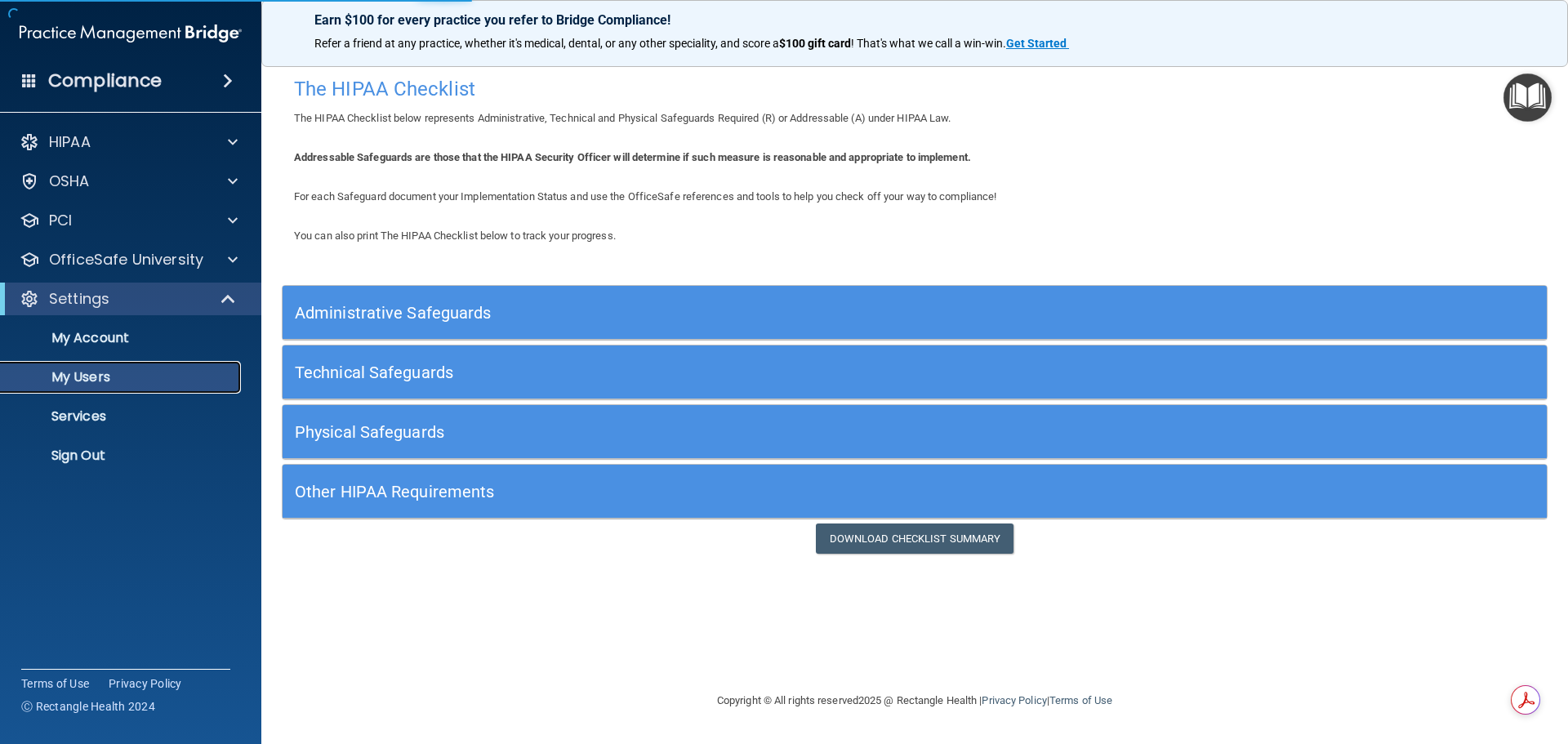
click at [136, 382] on p "My Users" at bounding box center [122, 377] width 223 height 17
select select "20"
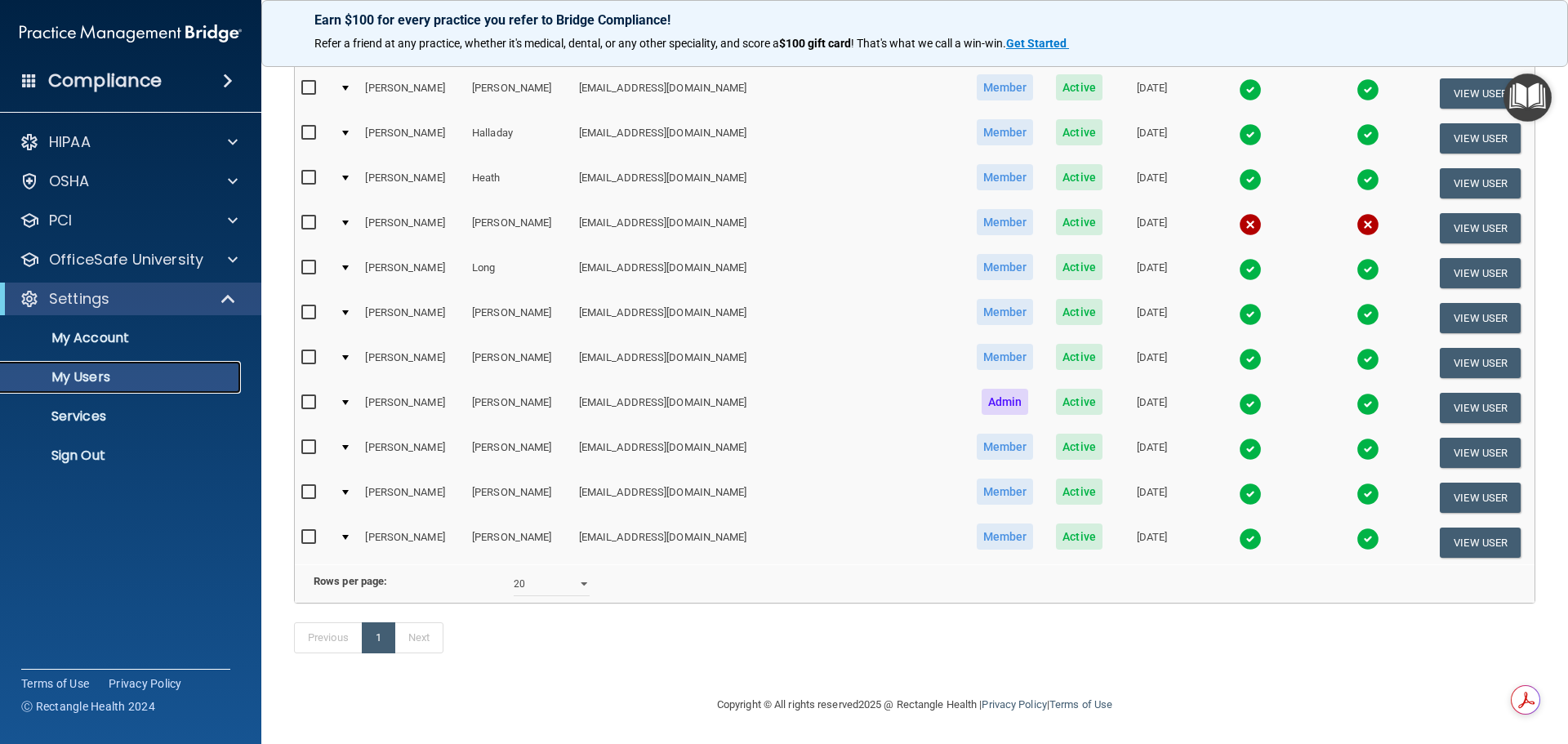
scroll to position [346, 0]
